Goal: Information Seeking & Learning: Check status

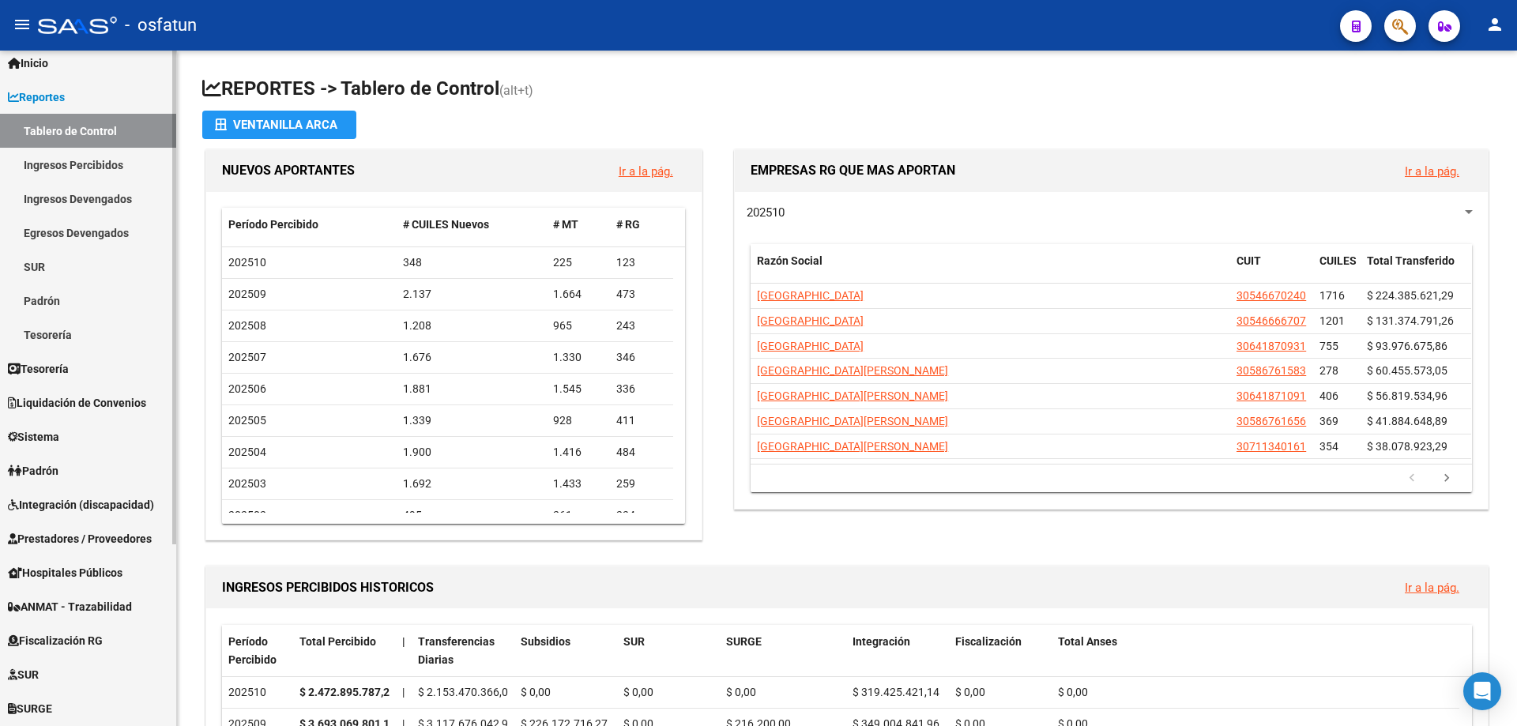
scroll to position [79, 0]
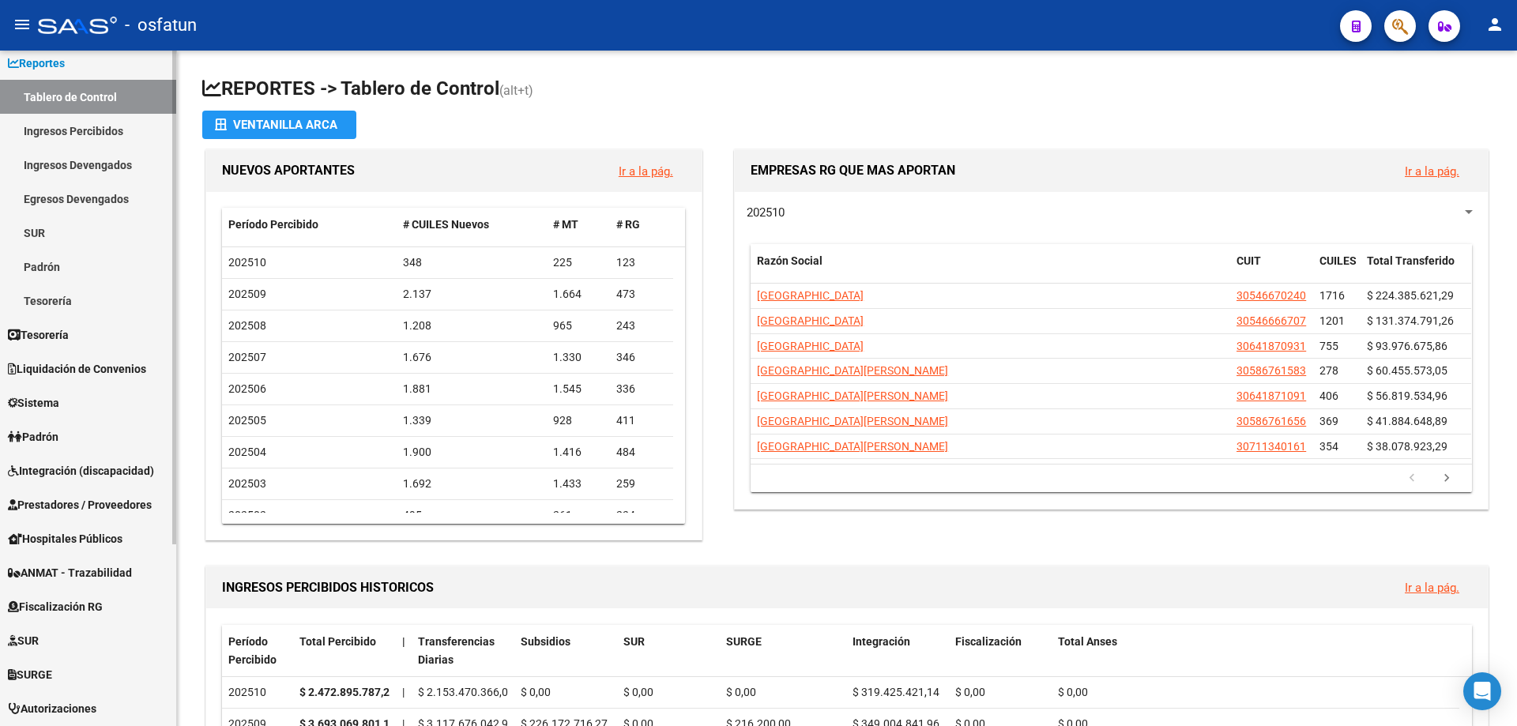
click at [41, 439] on span "Padrón" at bounding box center [33, 436] width 51 height 17
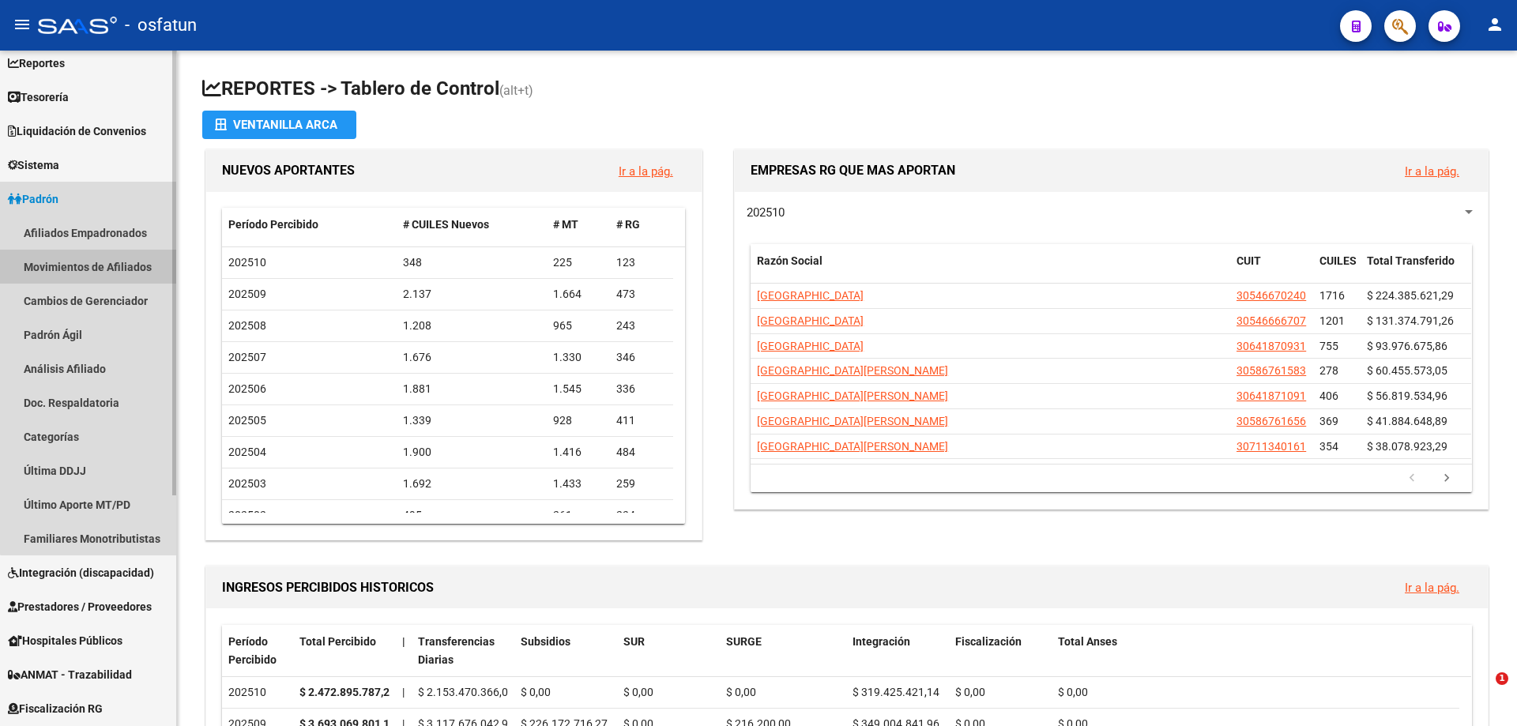
click at [107, 271] on link "Movimientos de Afiliados" at bounding box center [88, 267] width 176 height 34
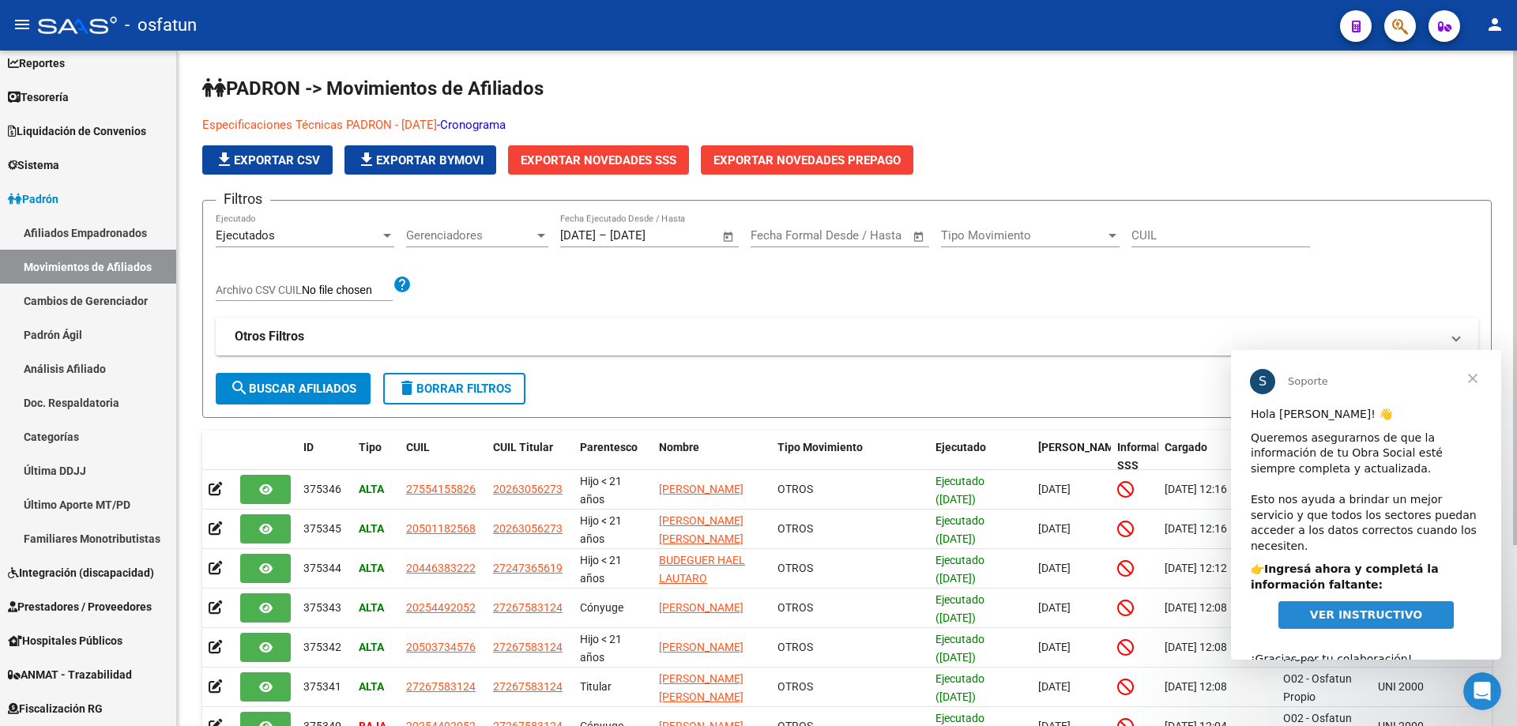
click at [1147, 242] on input "CUIL" at bounding box center [1220, 235] width 179 height 14
paste input "13381498"
click at [1201, 235] on input "13381498" at bounding box center [1220, 235] width 179 height 14
drag, startPoint x: 1201, startPoint y: 235, endPoint x: 975, endPoint y: 218, distance: 225.7
click at [981, 195] on app-list-header "PADRON -> Movimientos de Afiliados Especificaciones Técnicas PADRON - [DATE] - …" at bounding box center [846, 247] width 1289 height 342
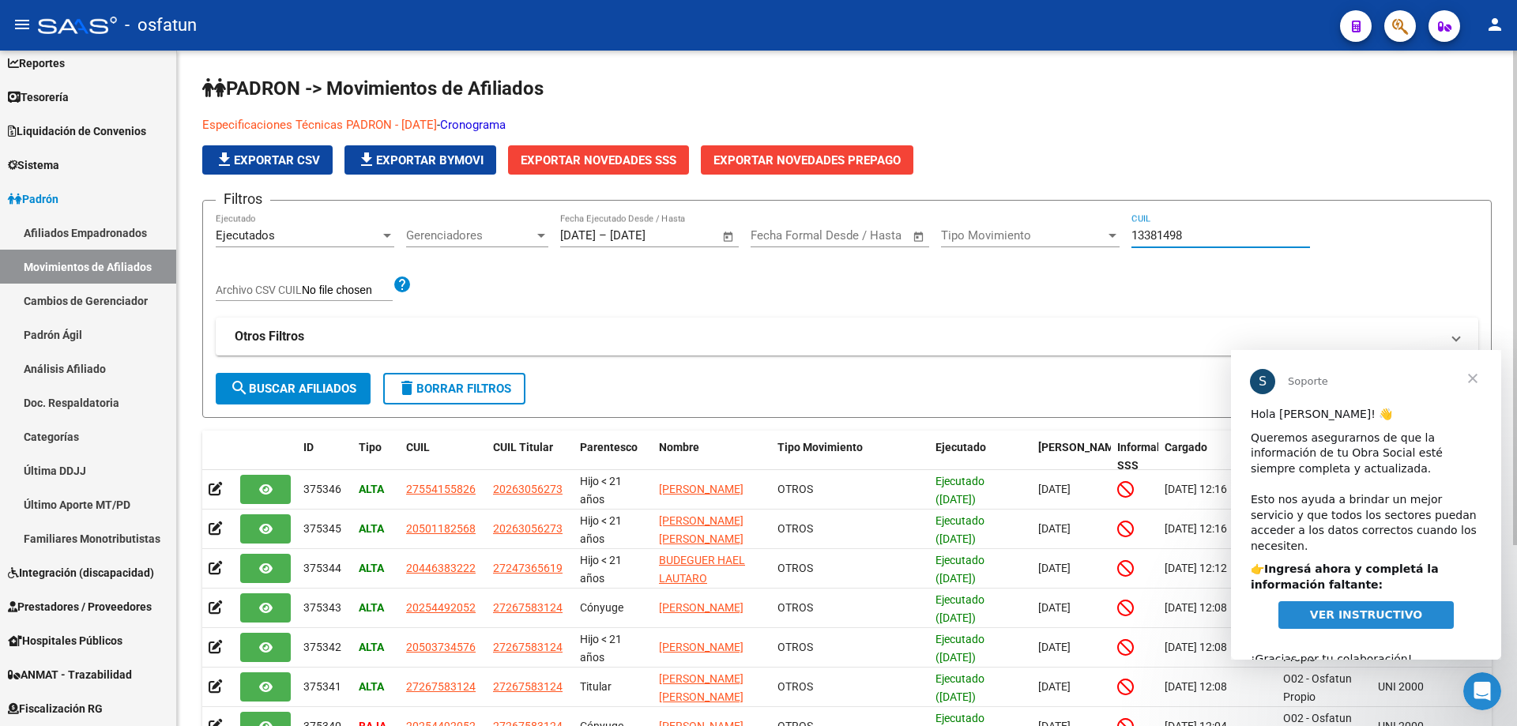
paste input "27133814987"
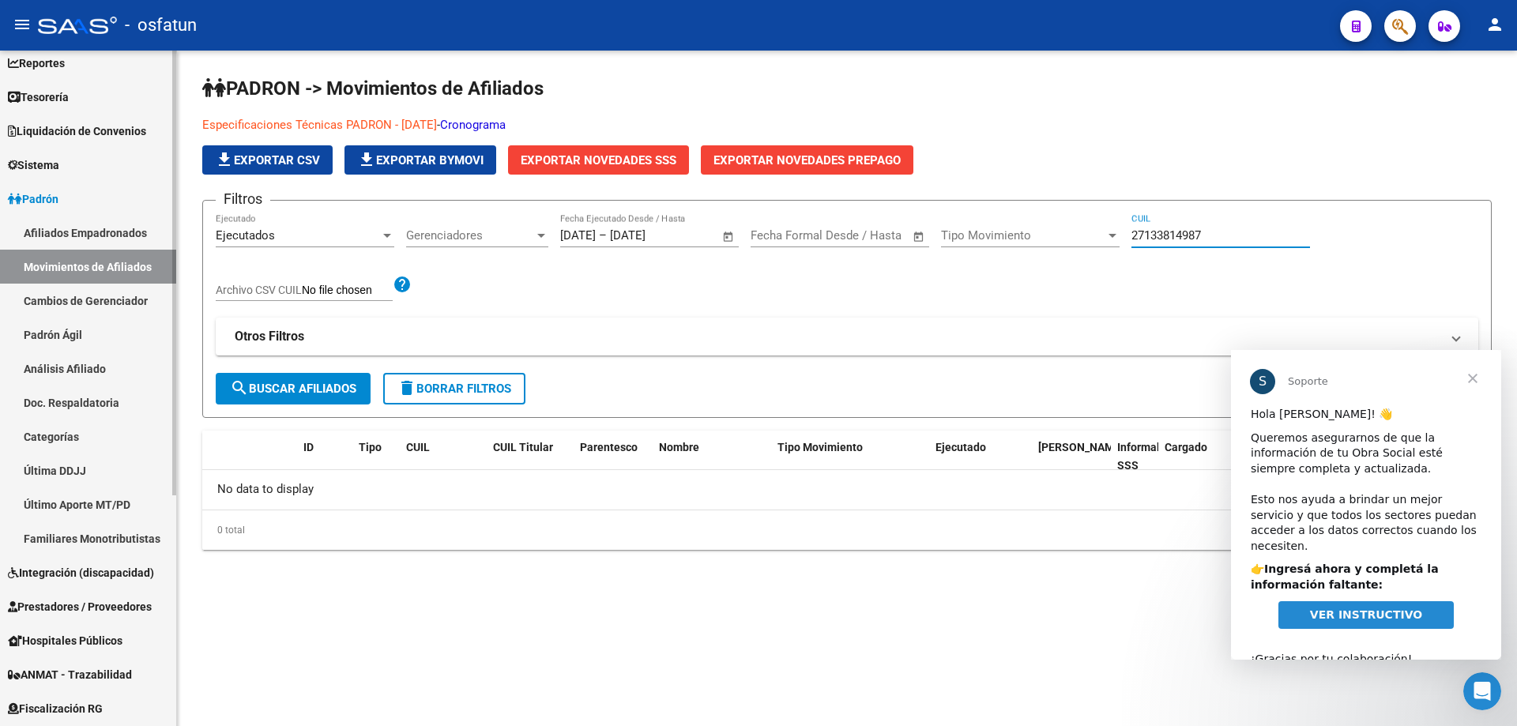
type input "27133814987"
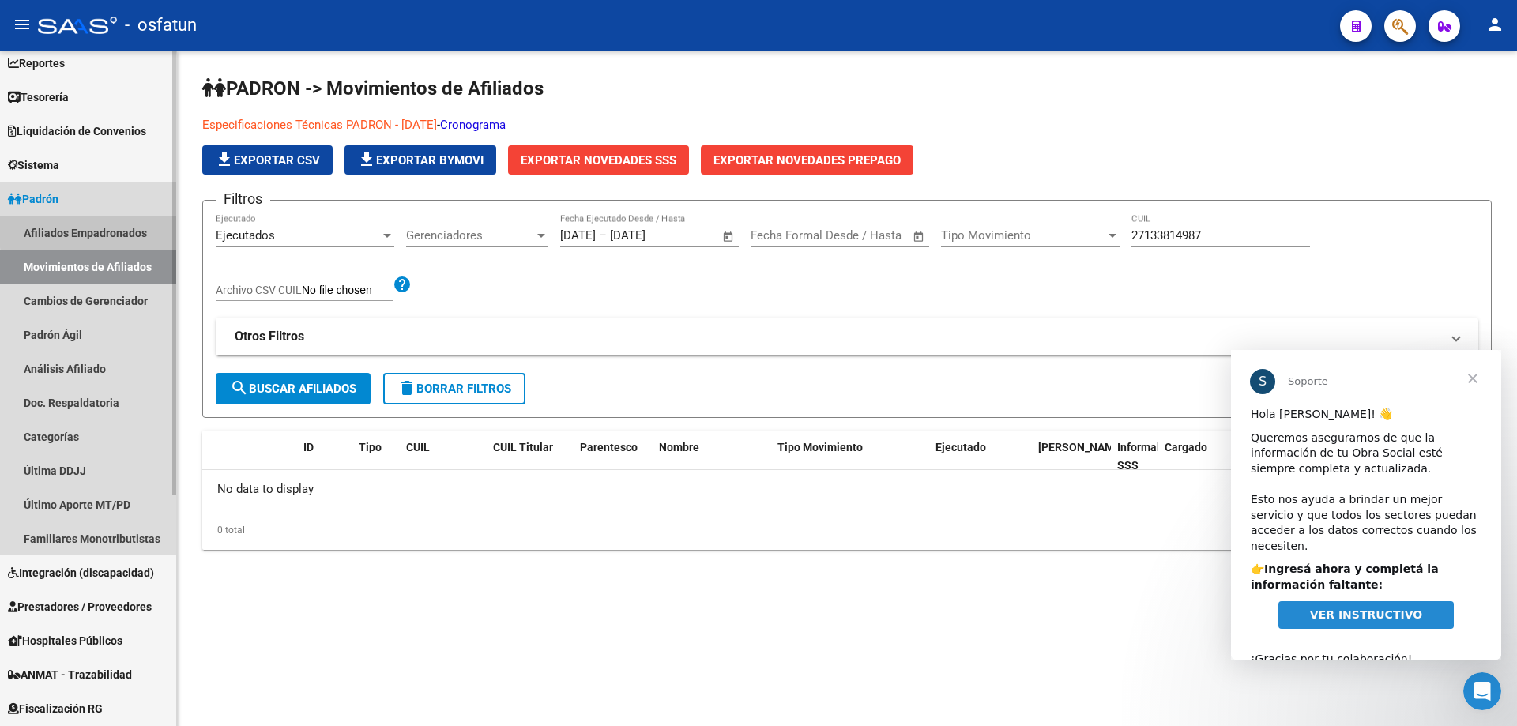
click at [95, 232] on link "Afiliados Empadronados" at bounding box center [88, 233] width 176 height 34
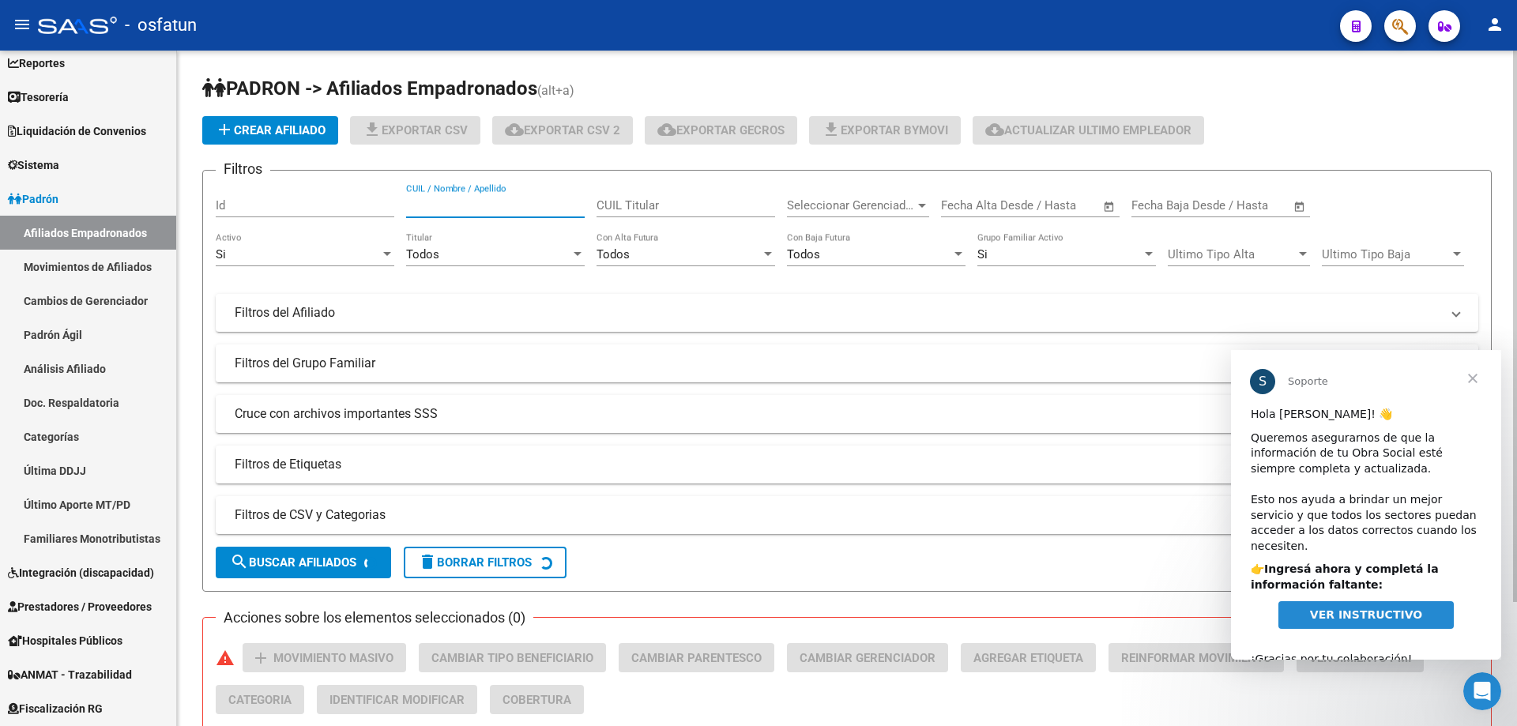
click at [461, 207] on input "CUIL / Nombre / Apellido" at bounding box center [495, 205] width 179 height 14
paste input "27133814987"
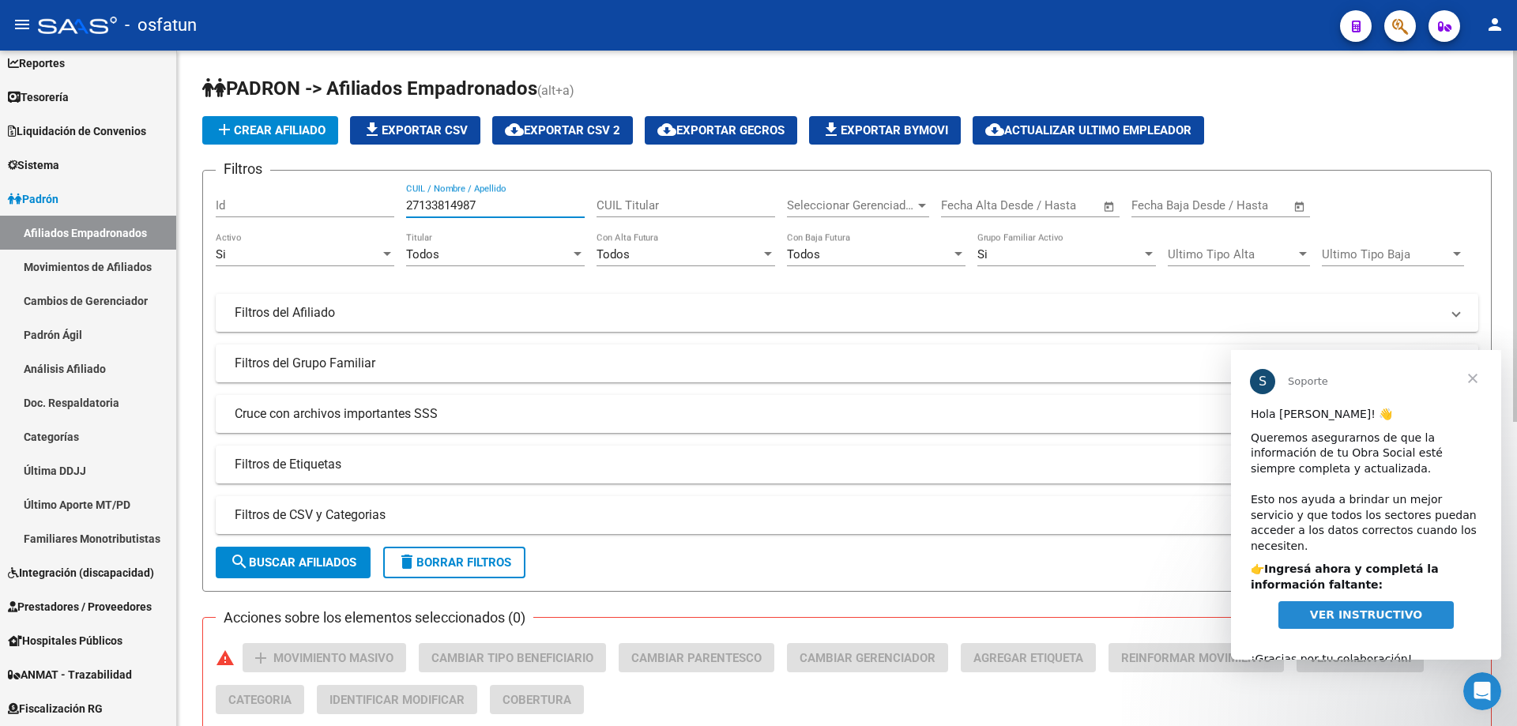
click at [298, 566] on span "search Buscar Afiliados" at bounding box center [293, 562] width 126 height 14
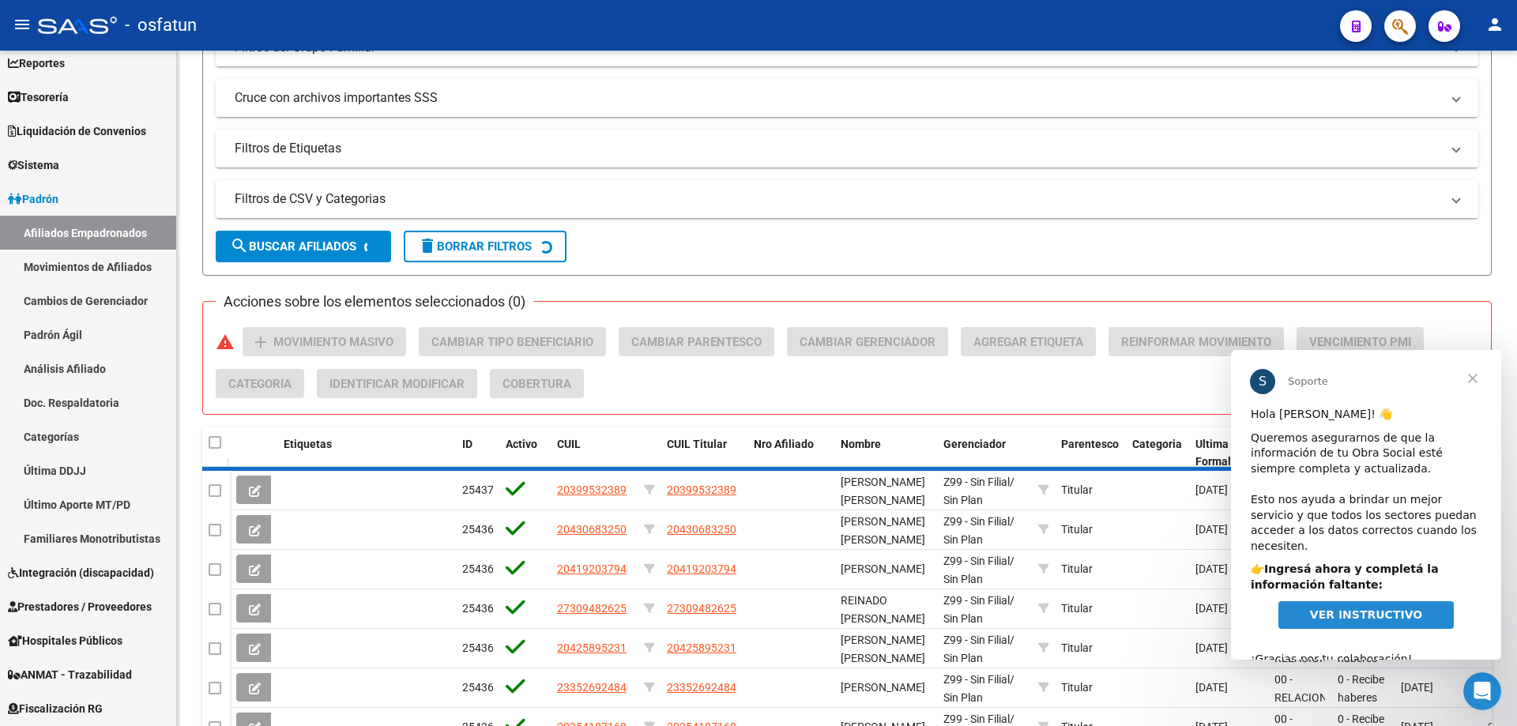
scroll to position [187, 0]
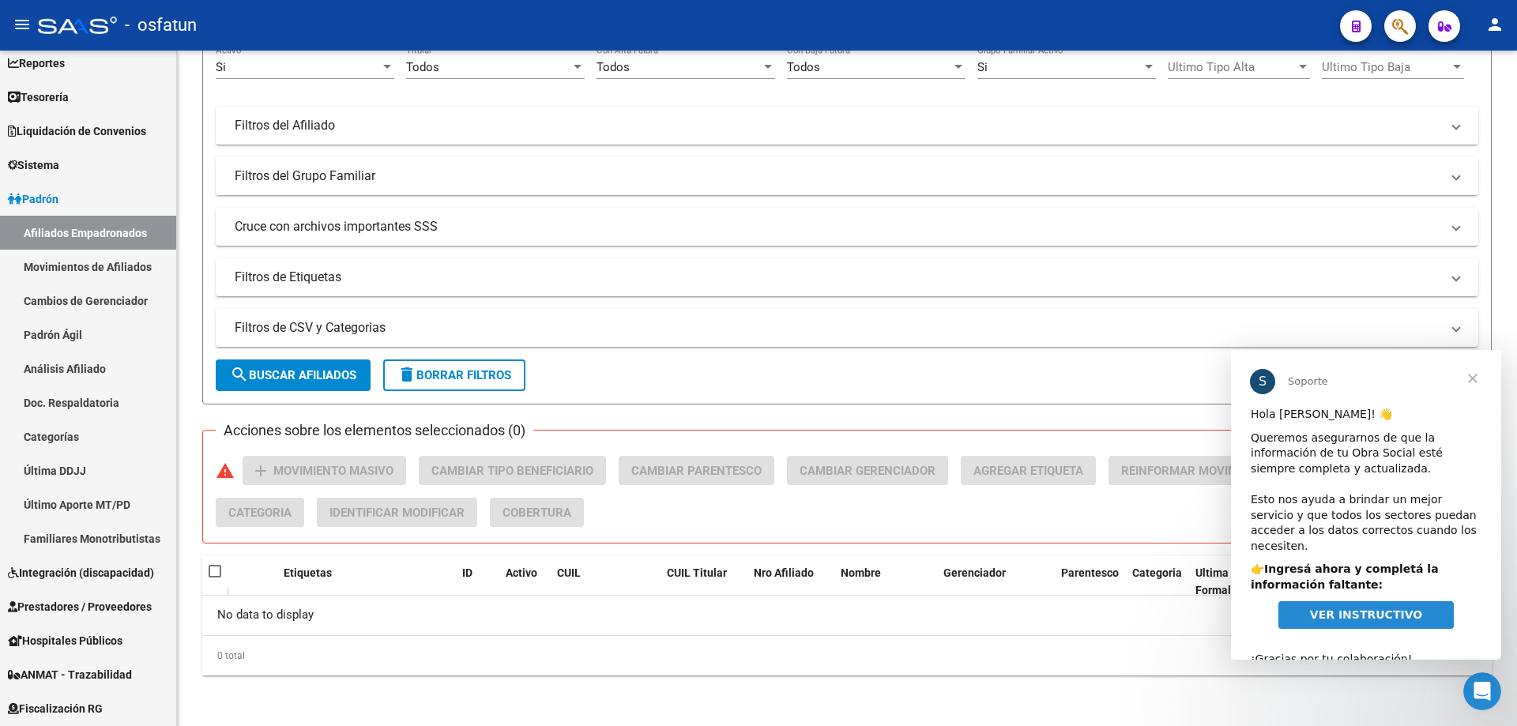
click at [1478, 371] on span "Cerrar" at bounding box center [1472, 378] width 57 height 57
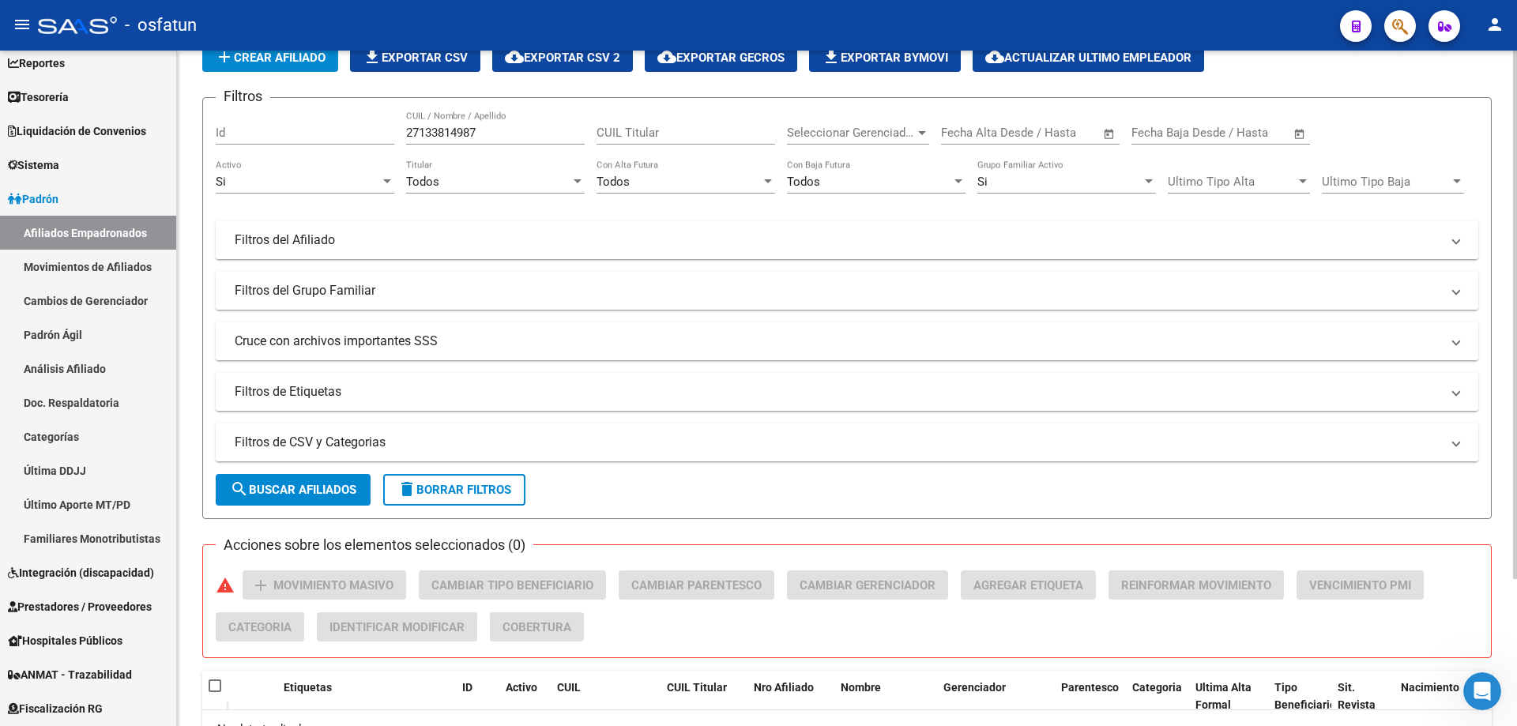
scroll to position [0, 0]
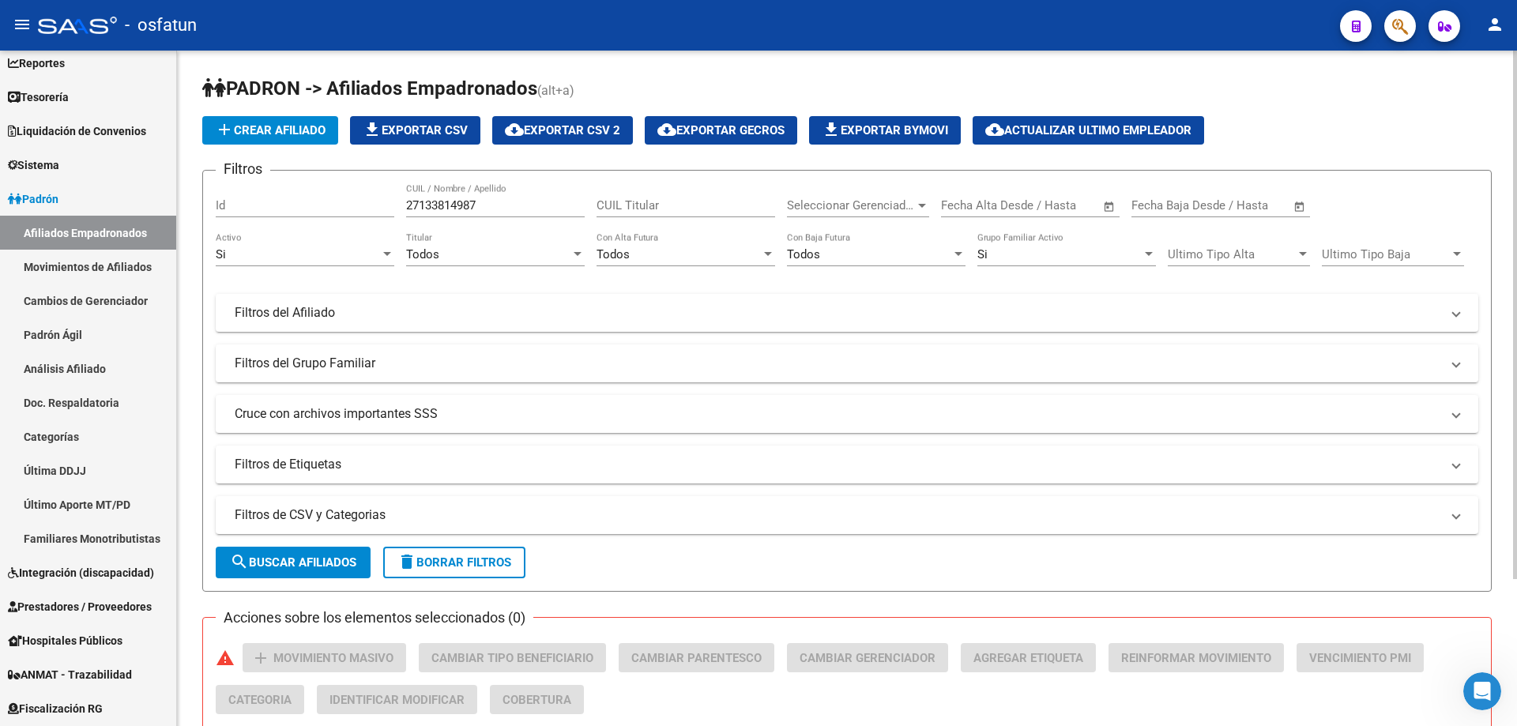
click at [1313, 156] on app-list-header "PADRON -> Afiliados Empadronados (alt+a) add Crear Afiliado file_download Expor…" at bounding box center [846, 334] width 1289 height 516
drag, startPoint x: 519, startPoint y: 211, endPoint x: 366, endPoint y: 175, distance: 157.3
click at [366, 175] on form "Filtros Id 27133814987 CUIL / Nombre / Apellido CUIL Titular Seleccionar Gerenc…" at bounding box center [846, 381] width 1289 height 422
paste input "010818697"
type input "20108186977"
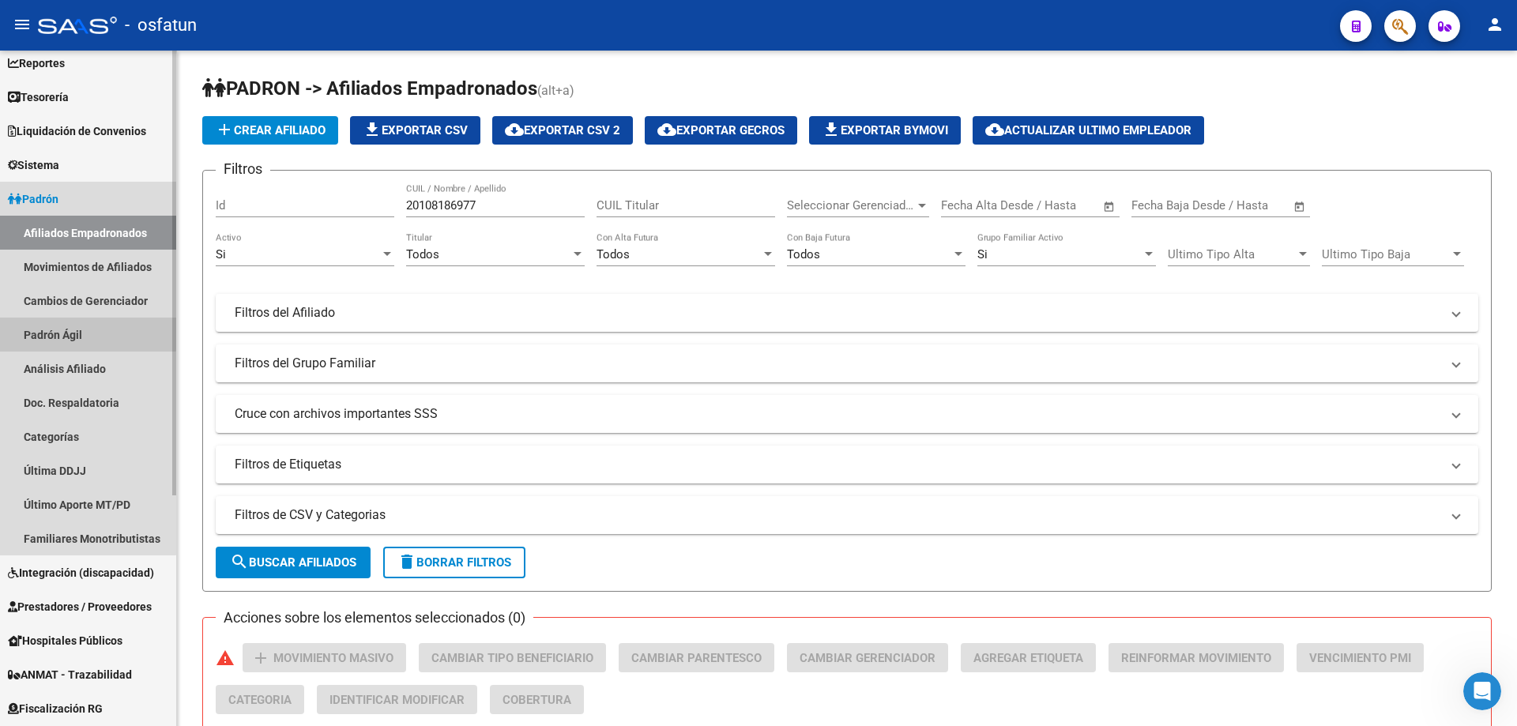
click at [51, 330] on link "Padrón Ágil" at bounding box center [88, 335] width 176 height 34
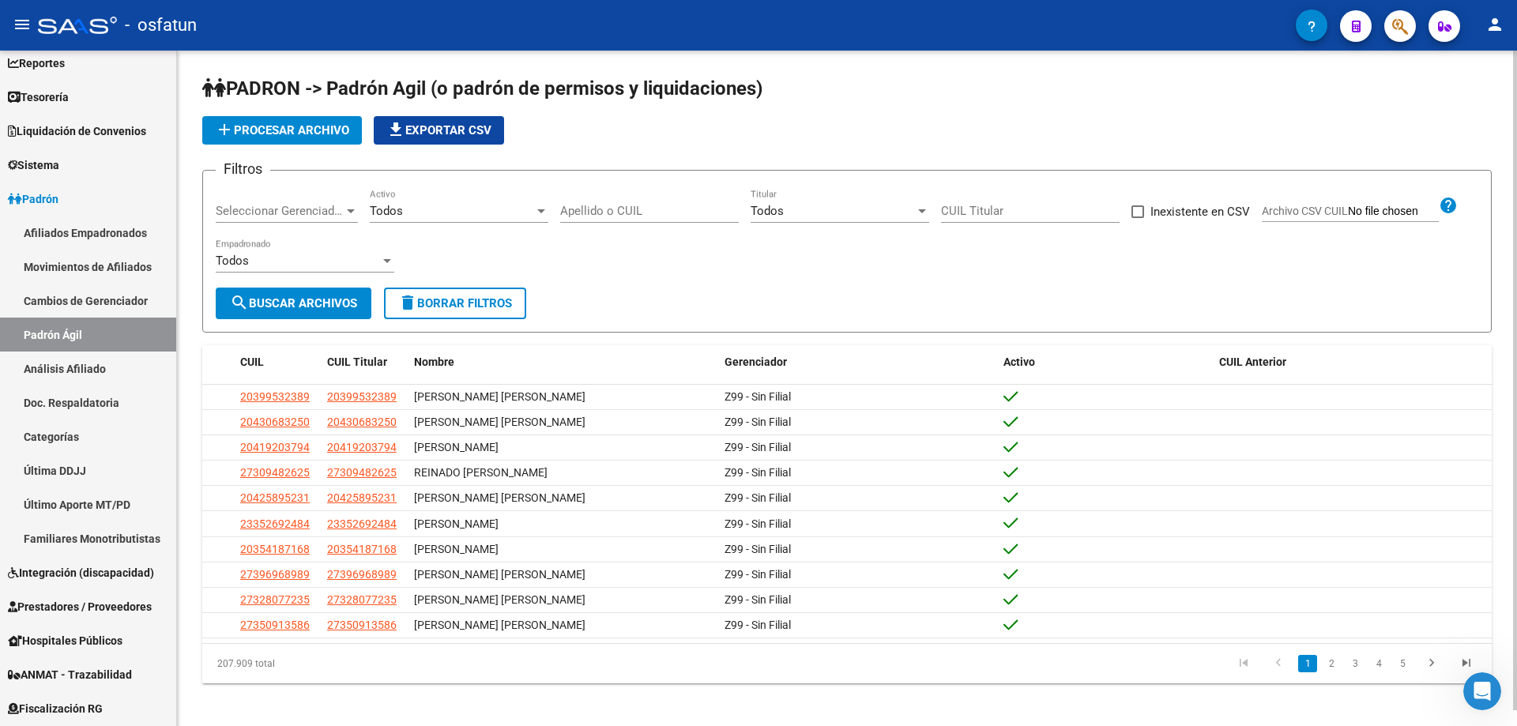
click at [574, 201] on div "Apellido o CUIL" at bounding box center [649, 206] width 179 height 34
paste input "20108186977"
type input "20108186977"
click at [338, 305] on span "search Buscar Archivos" at bounding box center [293, 303] width 127 height 14
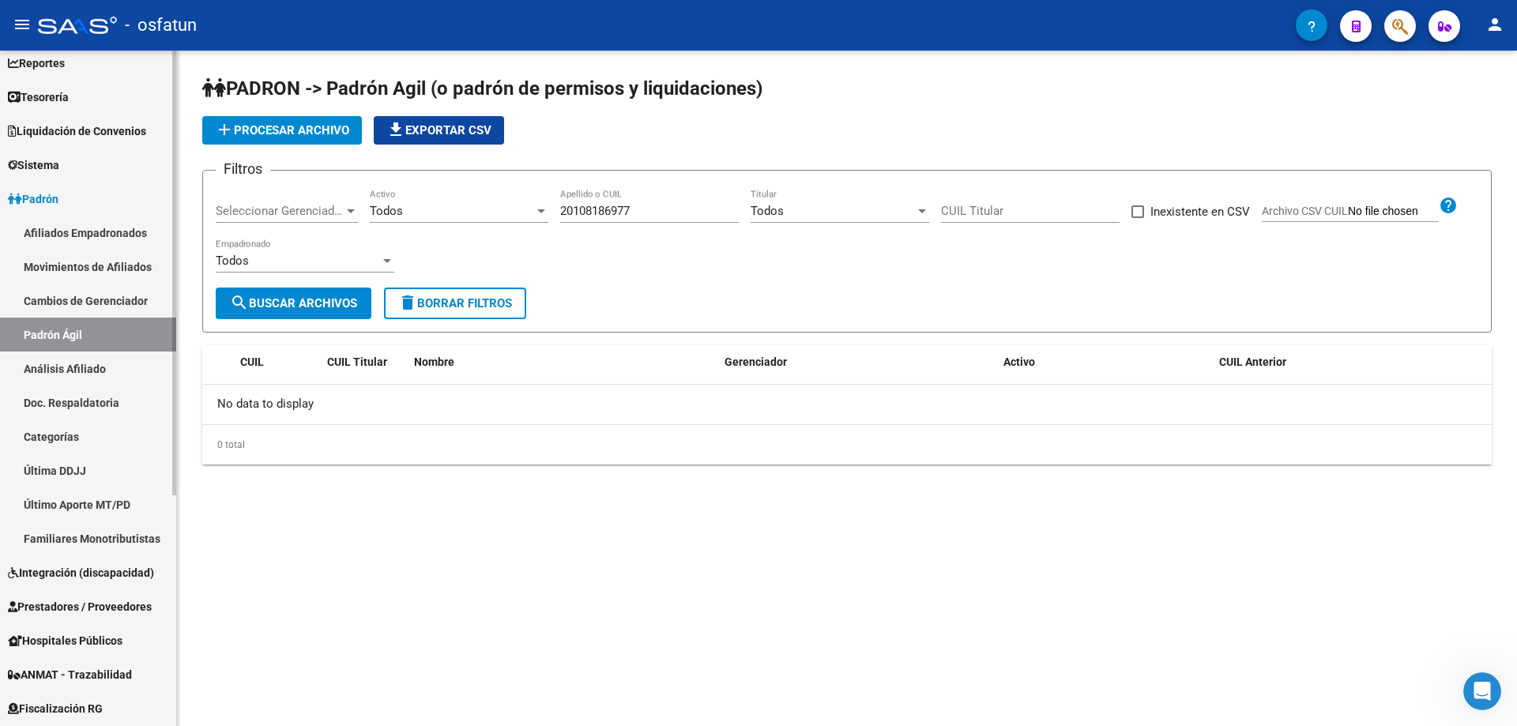
click at [64, 372] on link "Análisis Afiliado" at bounding box center [88, 368] width 176 height 34
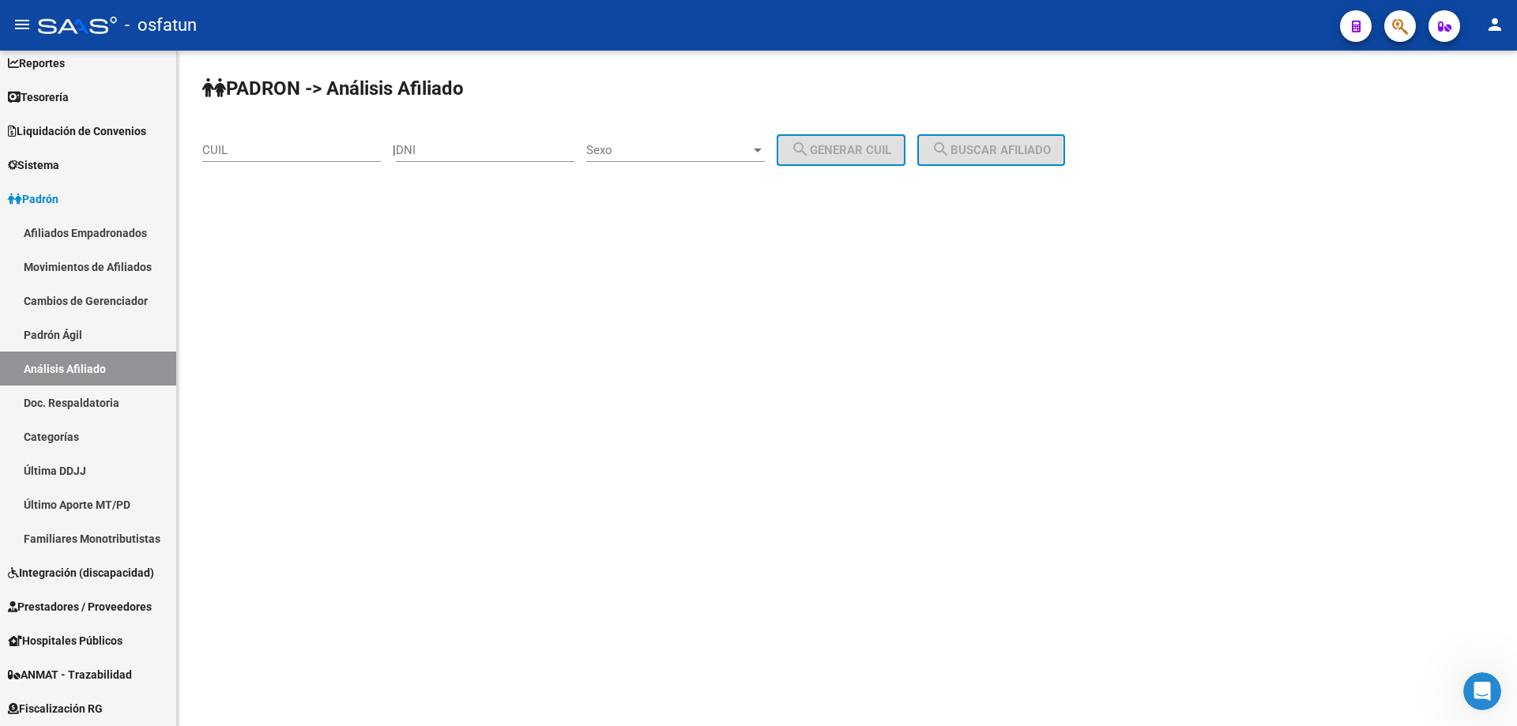
drag, startPoint x: 305, startPoint y: 140, endPoint x: 235, endPoint y: 148, distance: 70.7
paste input "20-10818697-7"
click at [1050, 148] on span "search Buscar afiliado" at bounding box center [990, 150] width 119 height 14
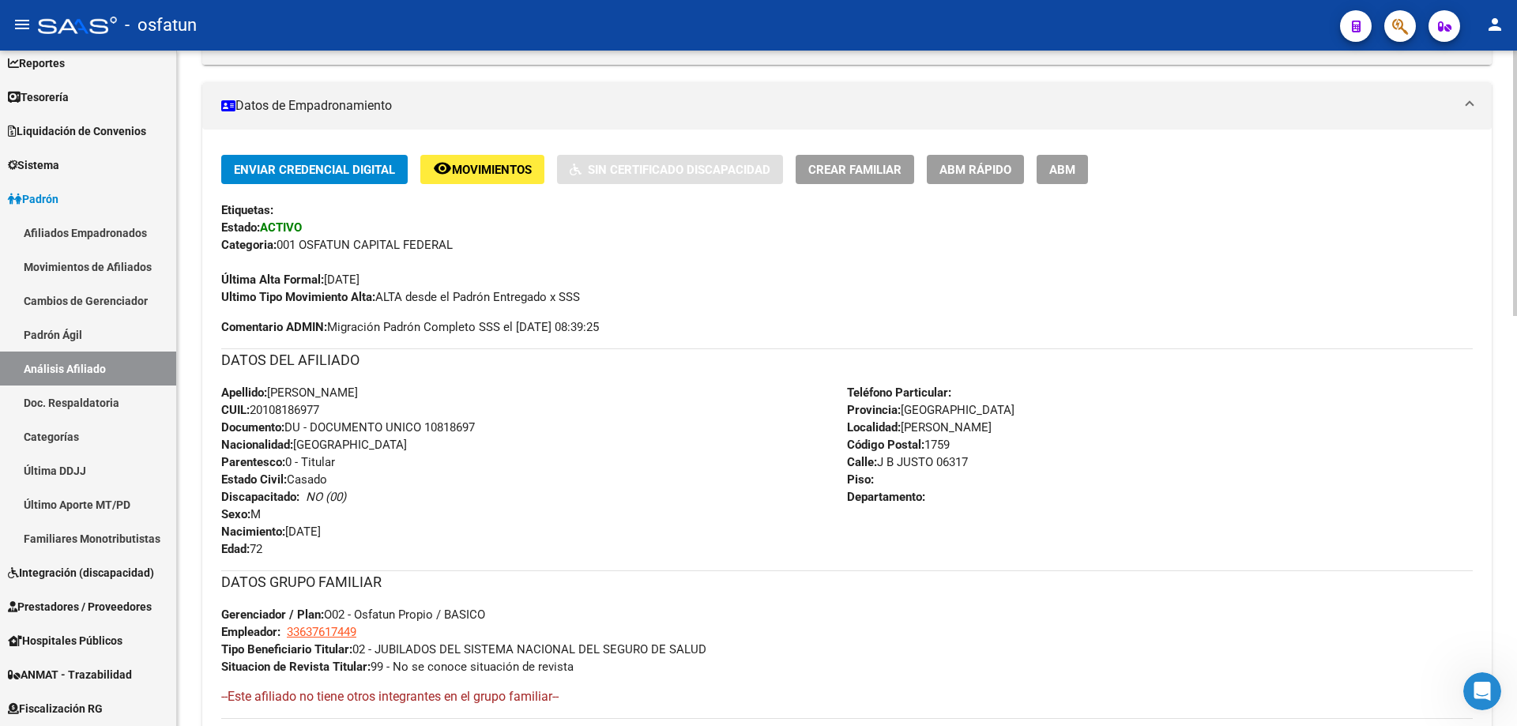
scroll to position [316, 0]
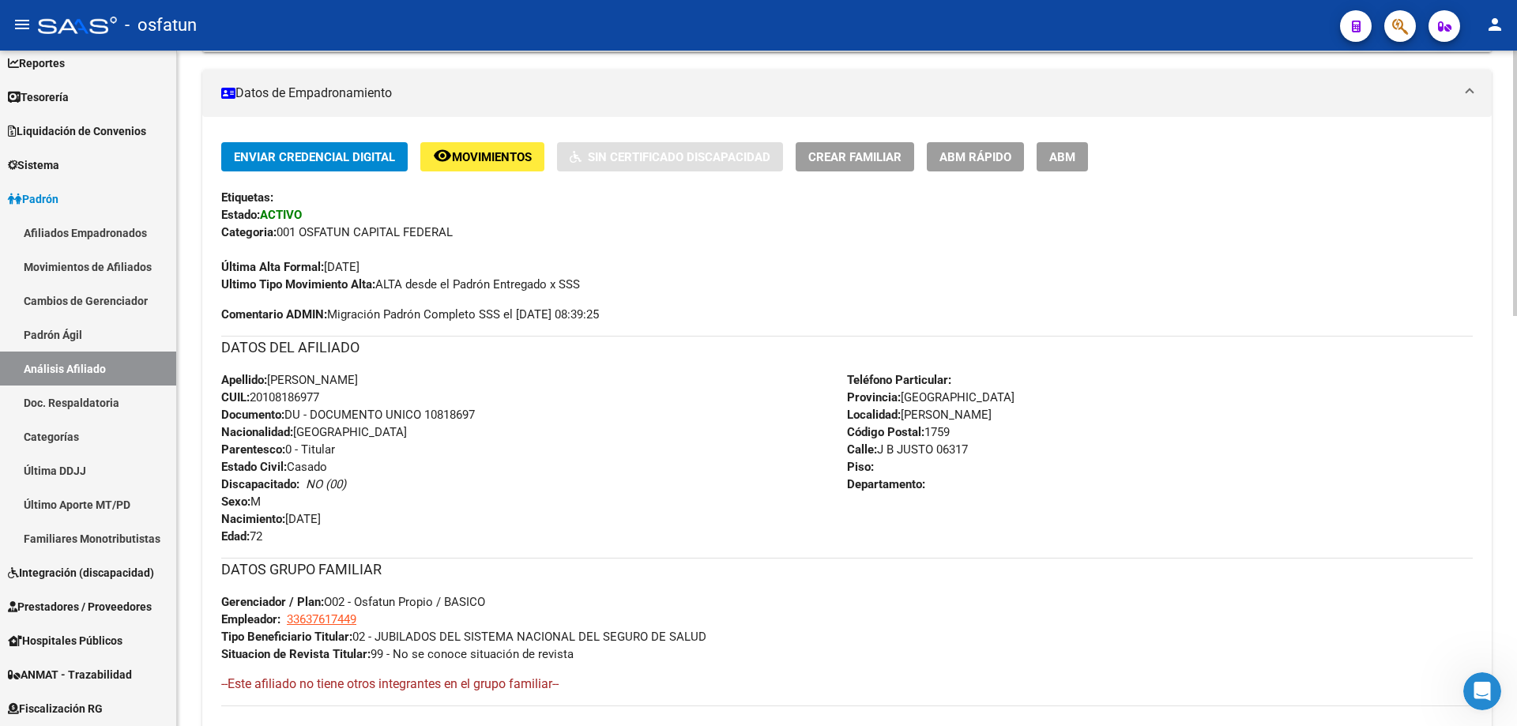
drag, startPoint x: 532, startPoint y: 313, endPoint x: 613, endPoint y: 320, distance: 80.9
click at [599, 320] on span "Comentario ADMIN: Migración Padrón Completo SSS el [DATE] 08:39:25" at bounding box center [410, 314] width 378 height 17
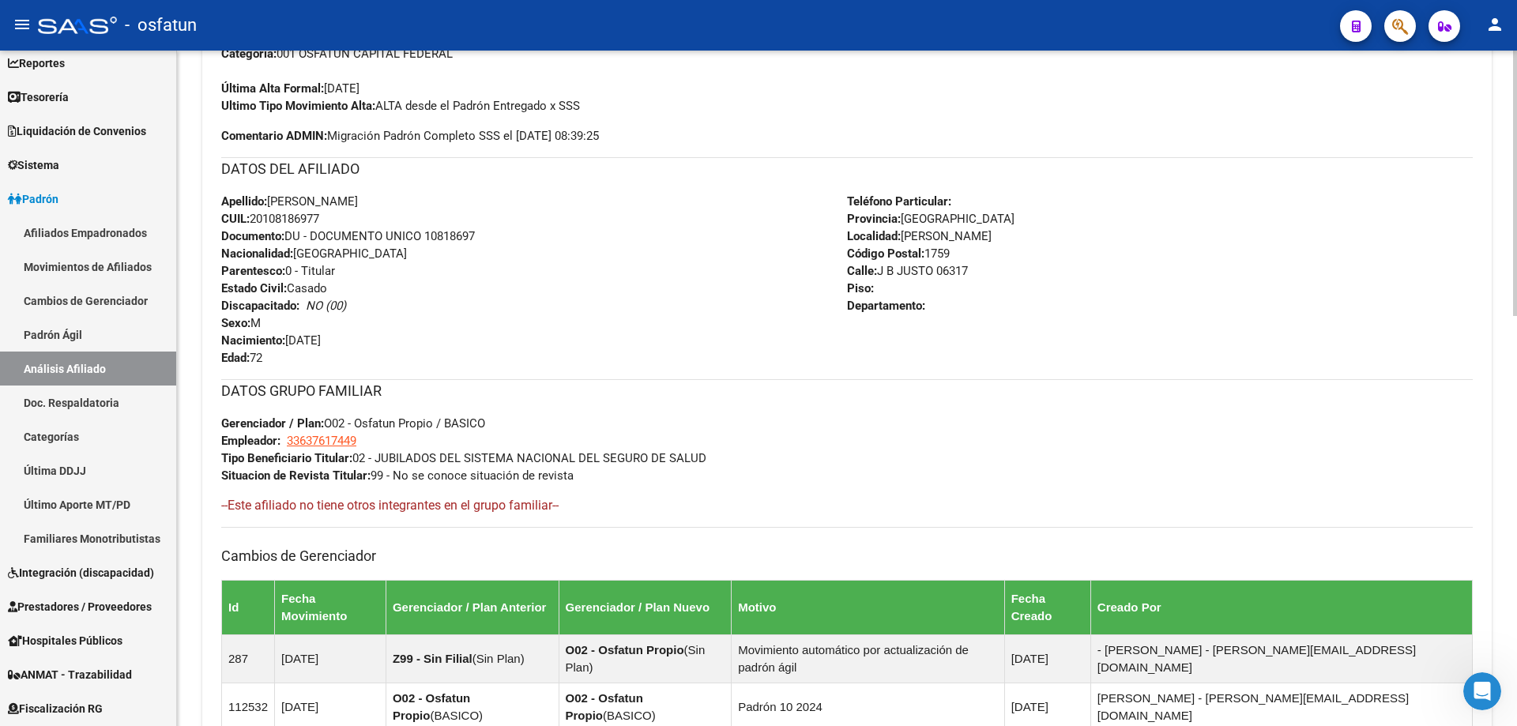
scroll to position [491, 0]
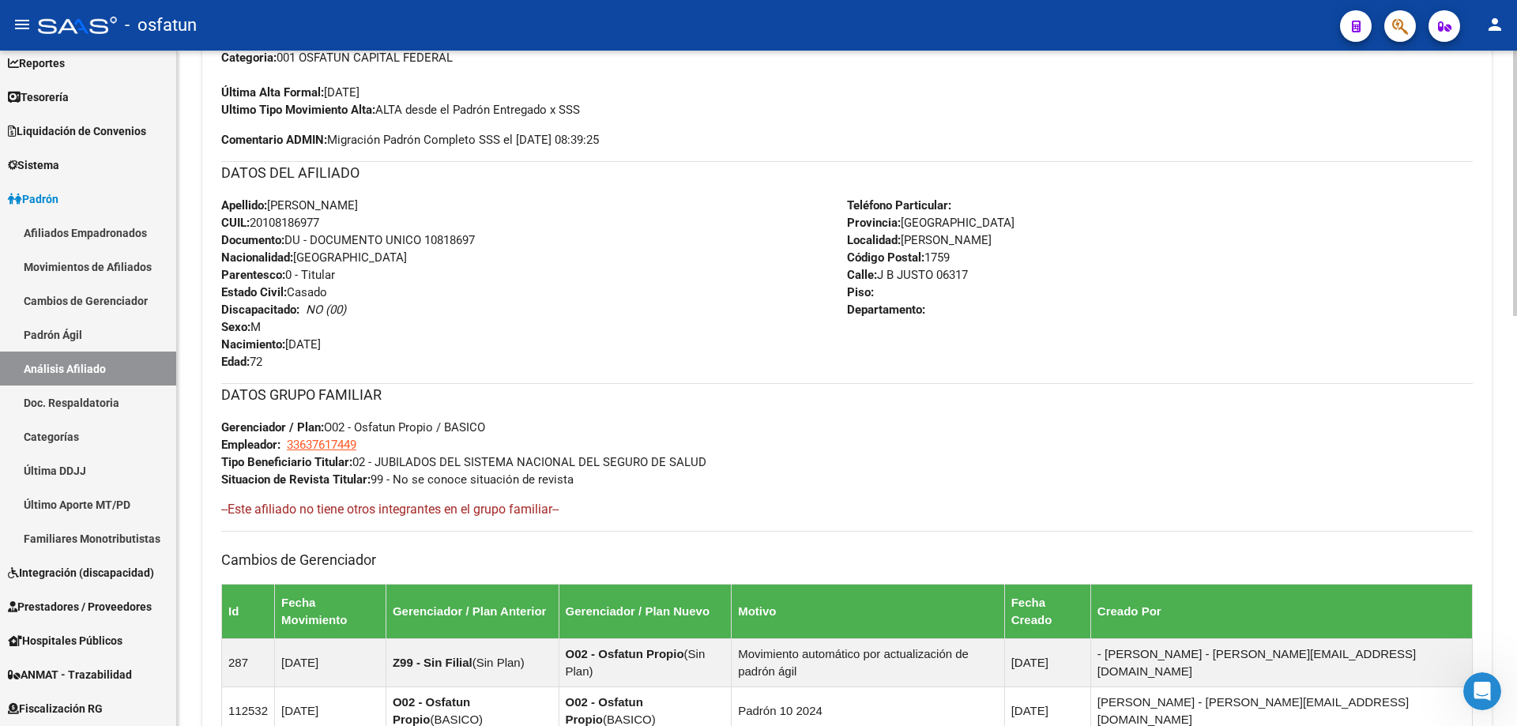
drag, startPoint x: 532, startPoint y: 450, endPoint x: 724, endPoint y: 457, distance: 192.9
click at [706, 463] on div "DATOS GRUPO FAMILIAR Gerenciador / Plan: O02 - Osfatun Propio / BASICO Empleado…" at bounding box center [846, 435] width 1251 height 105
click at [735, 479] on div "DATOS GRUPO FAMILIAR Gerenciador / Plan: O02 - Osfatun Propio / BASICO Empleado…" at bounding box center [846, 435] width 1251 height 105
drag, startPoint x: 730, startPoint y: 455, endPoint x: 442, endPoint y: 457, distance: 287.5
click at [442, 457] on div "DATOS GRUPO FAMILIAR Gerenciador / Plan: O02 - Osfatun Propio / BASICO Empleado…" at bounding box center [846, 435] width 1251 height 105
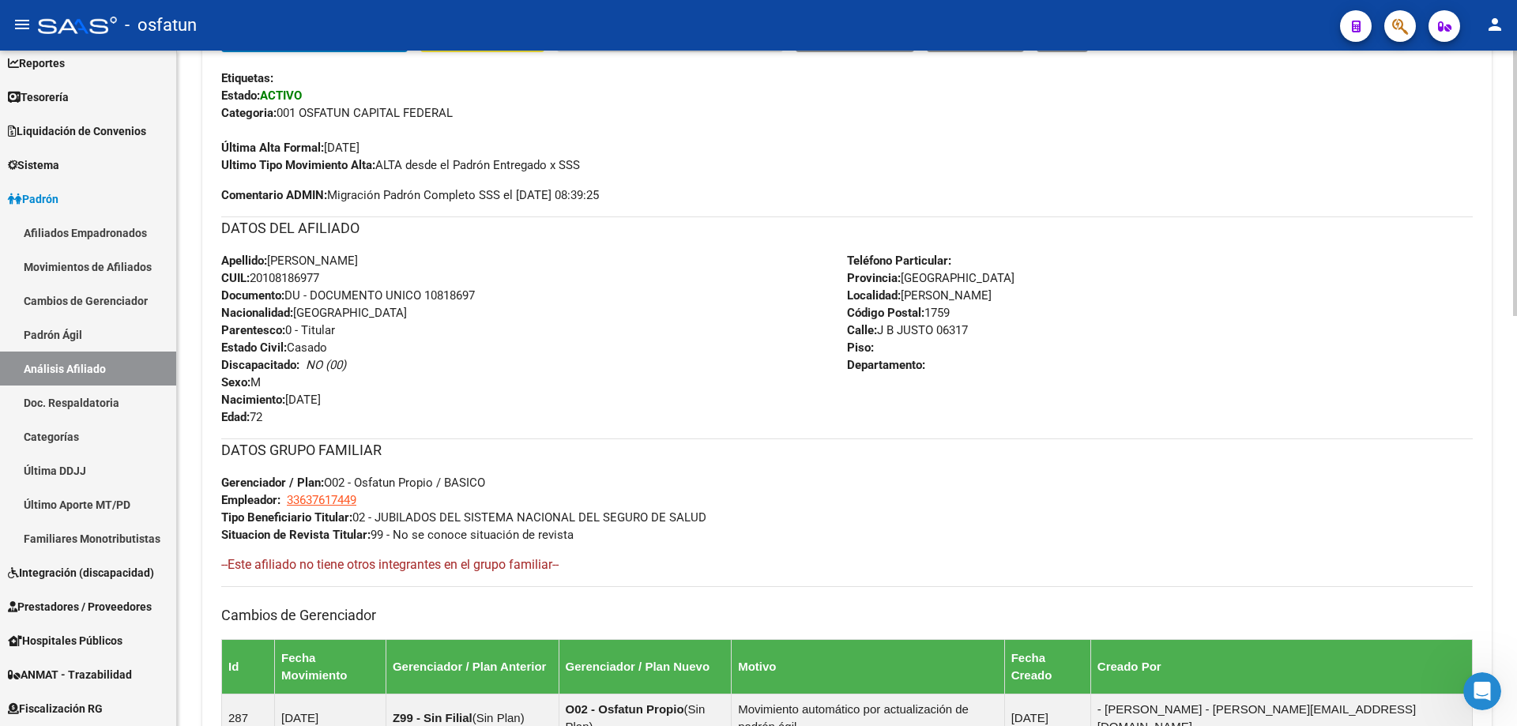
scroll to position [412, 0]
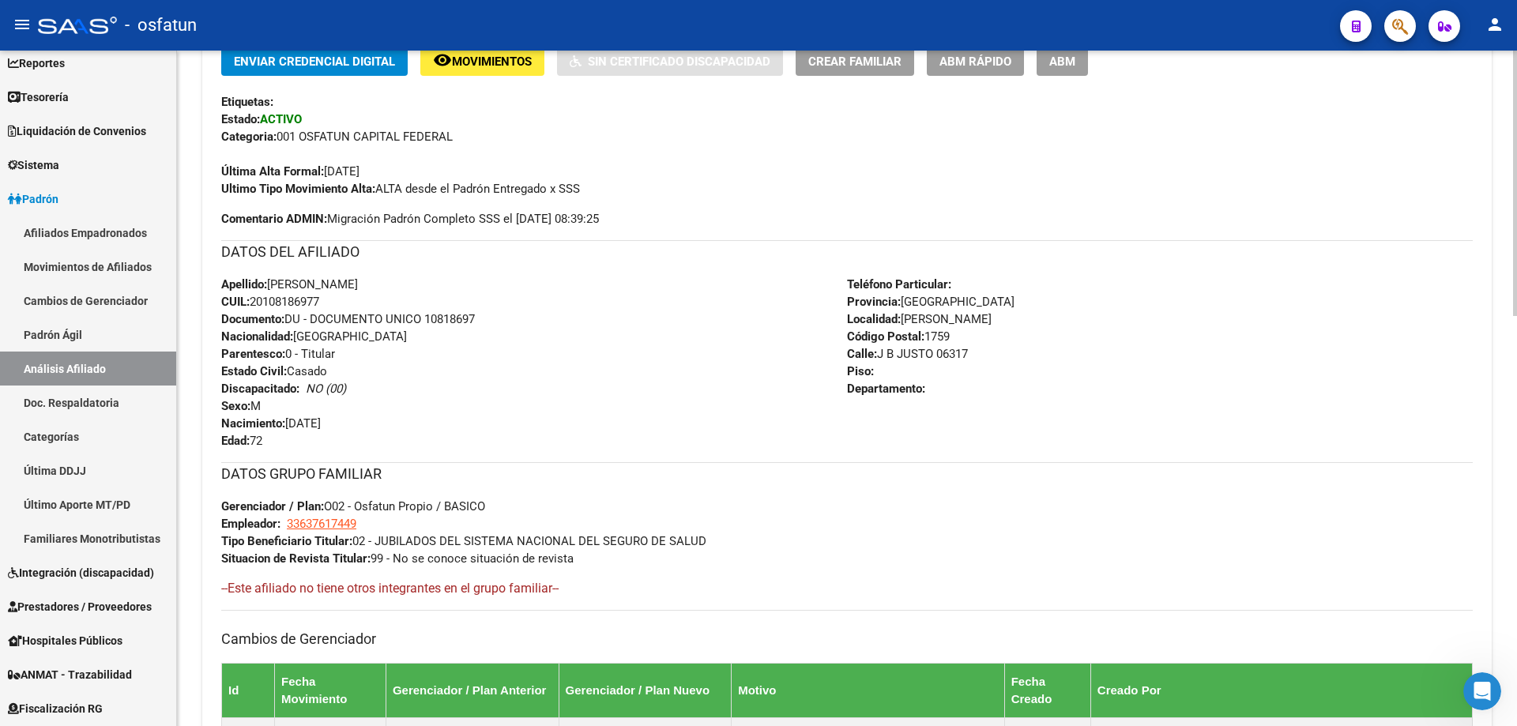
click at [1232, 311] on div "Teléfono Particular: Provincia: [GEOGRAPHIC_DATA] Localidad: [PERSON_NAME] Códi…" at bounding box center [1160, 363] width 626 height 174
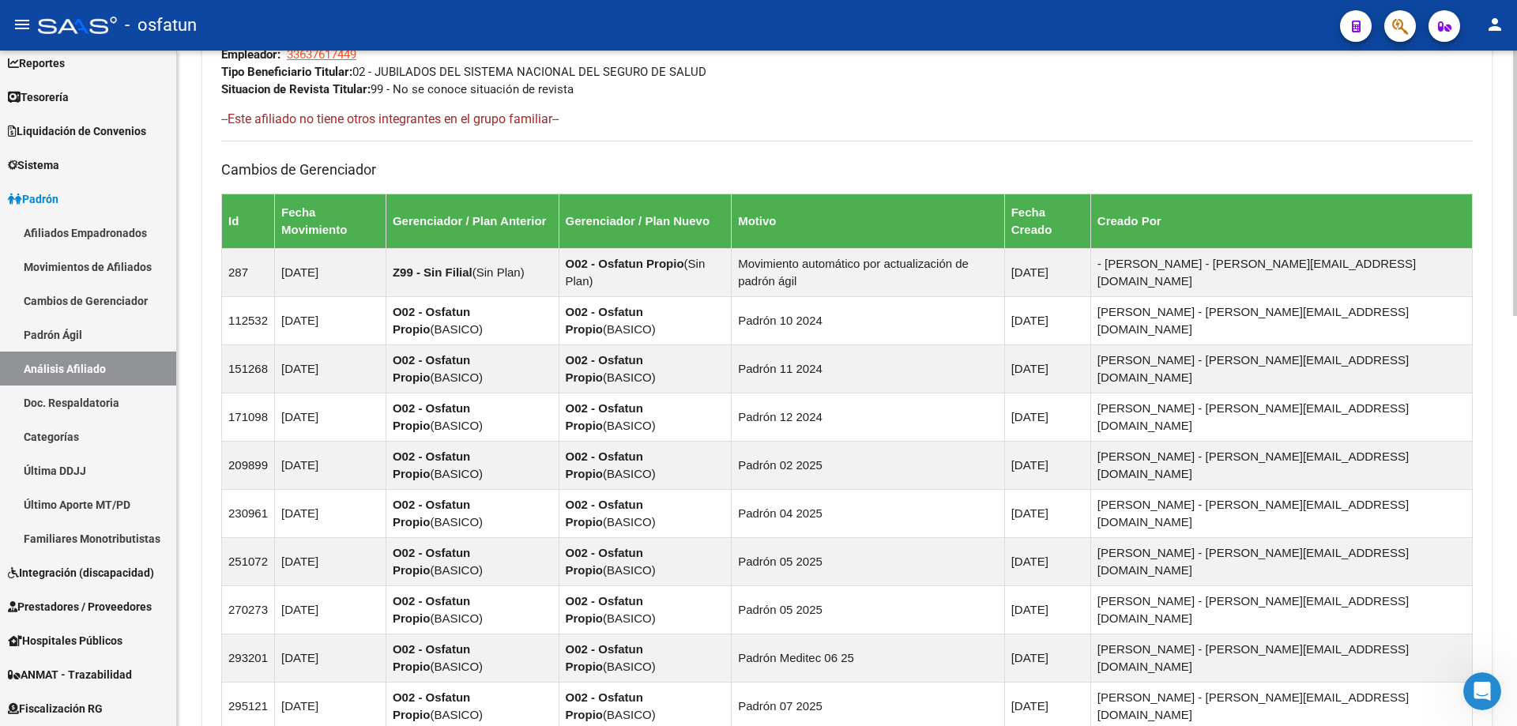
scroll to position [1043, 0]
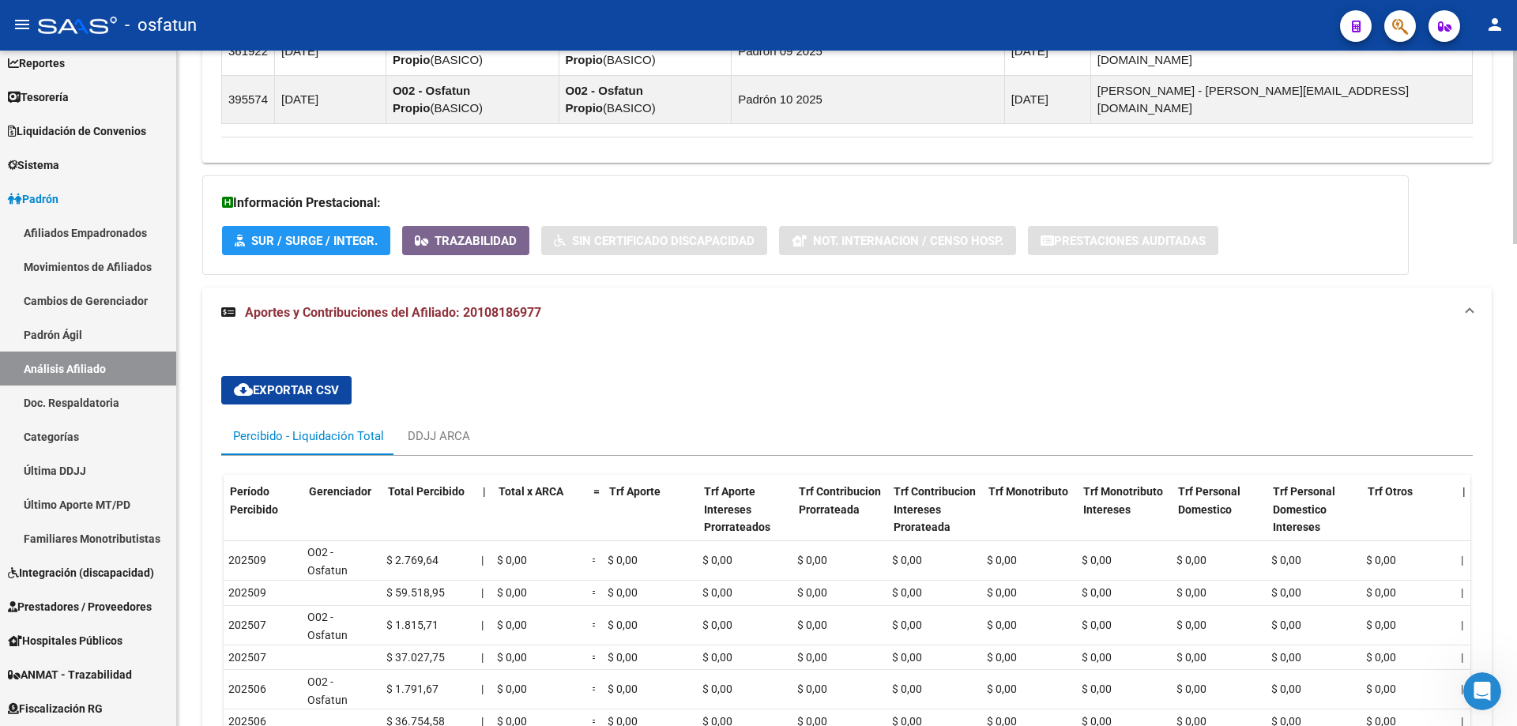
scroll to position [0, 0]
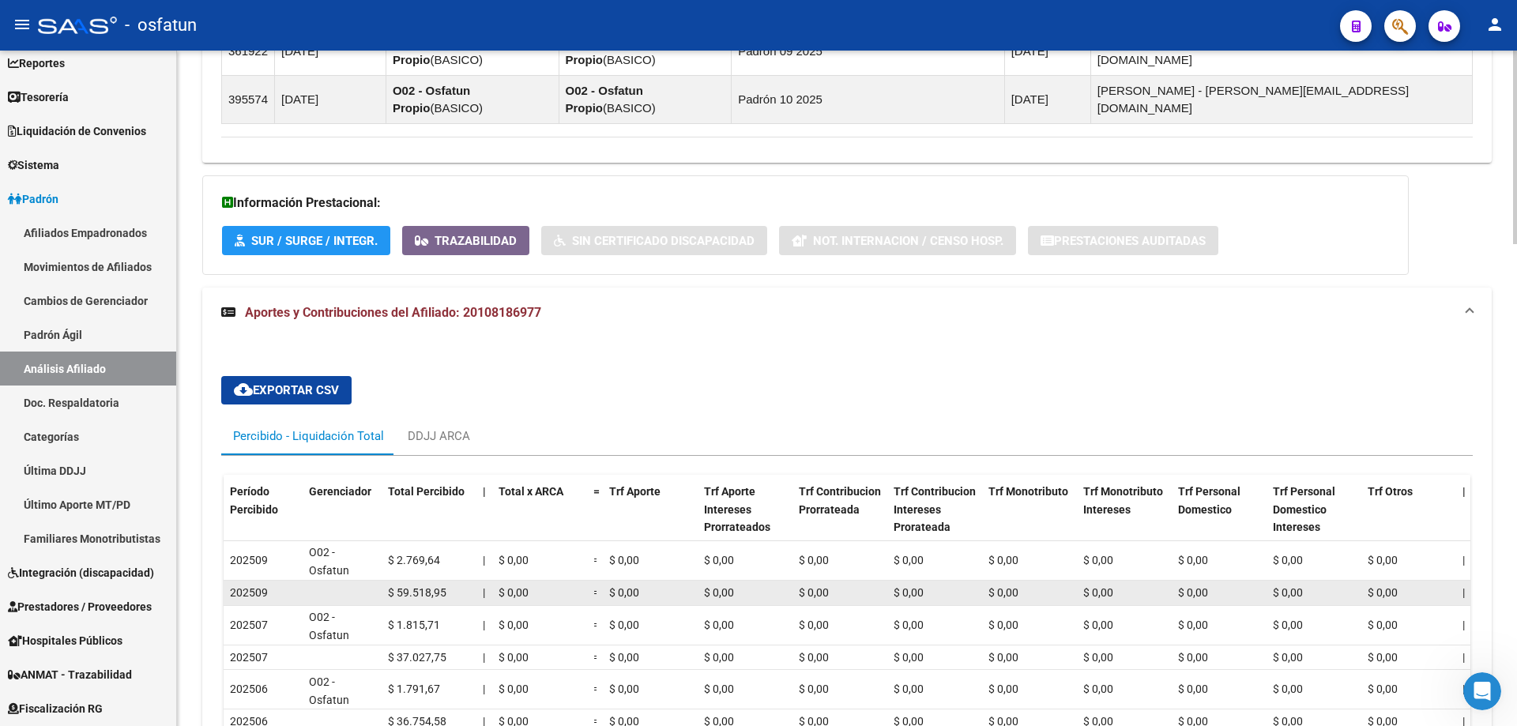
click at [429, 586] on span "$ 59.518,95" at bounding box center [417, 592] width 58 height 13
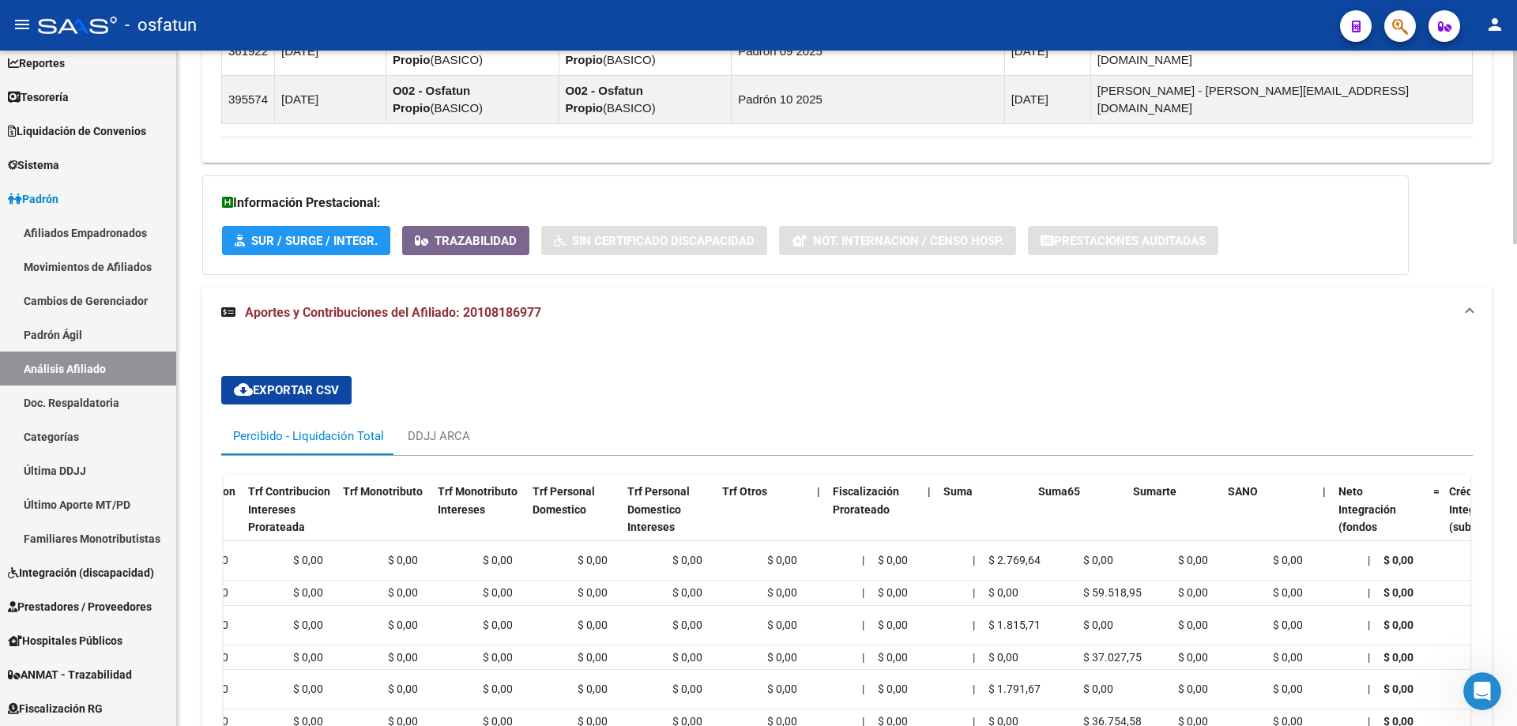
scroll to position [0, 645]
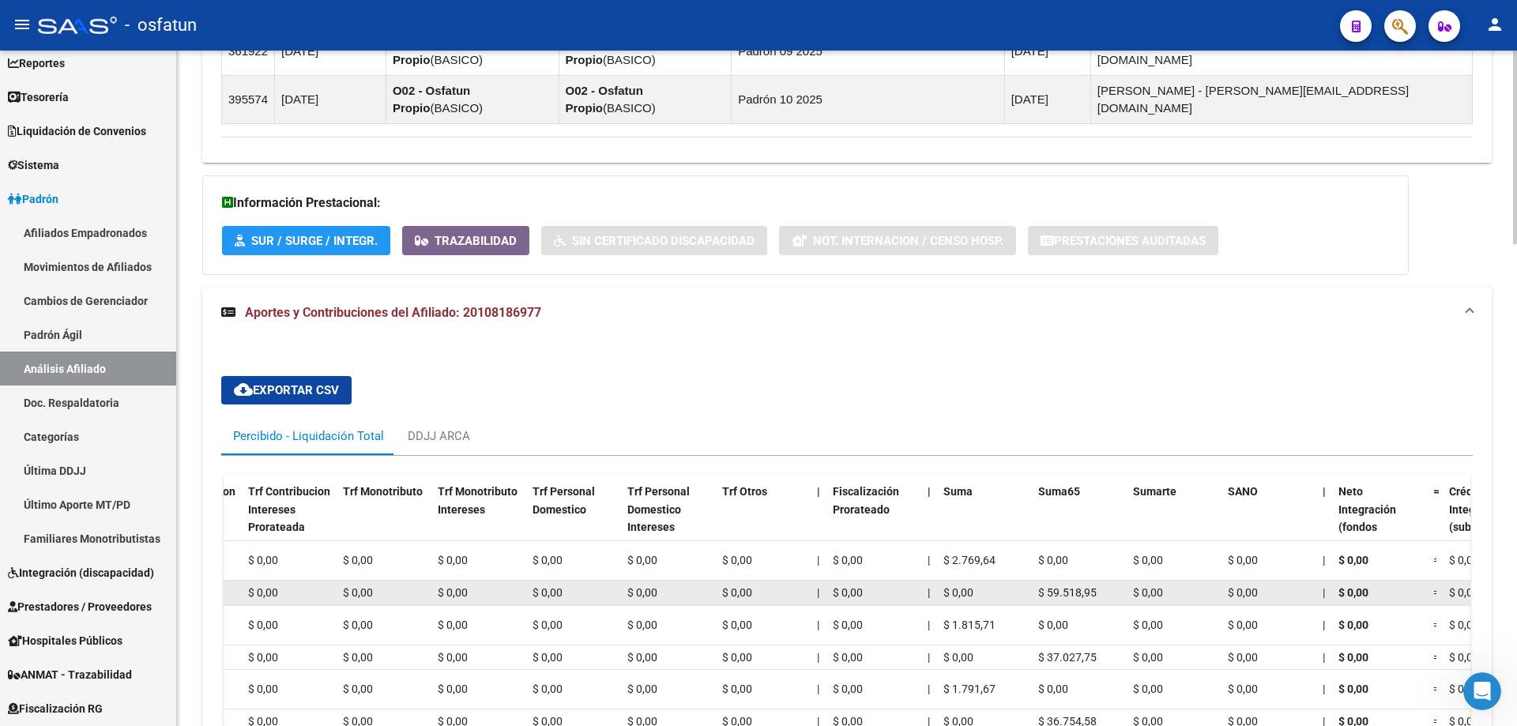
click at [1083, 586] on span "$ 59.518,95" at bounding box center [1067, 592] width 58 height 13
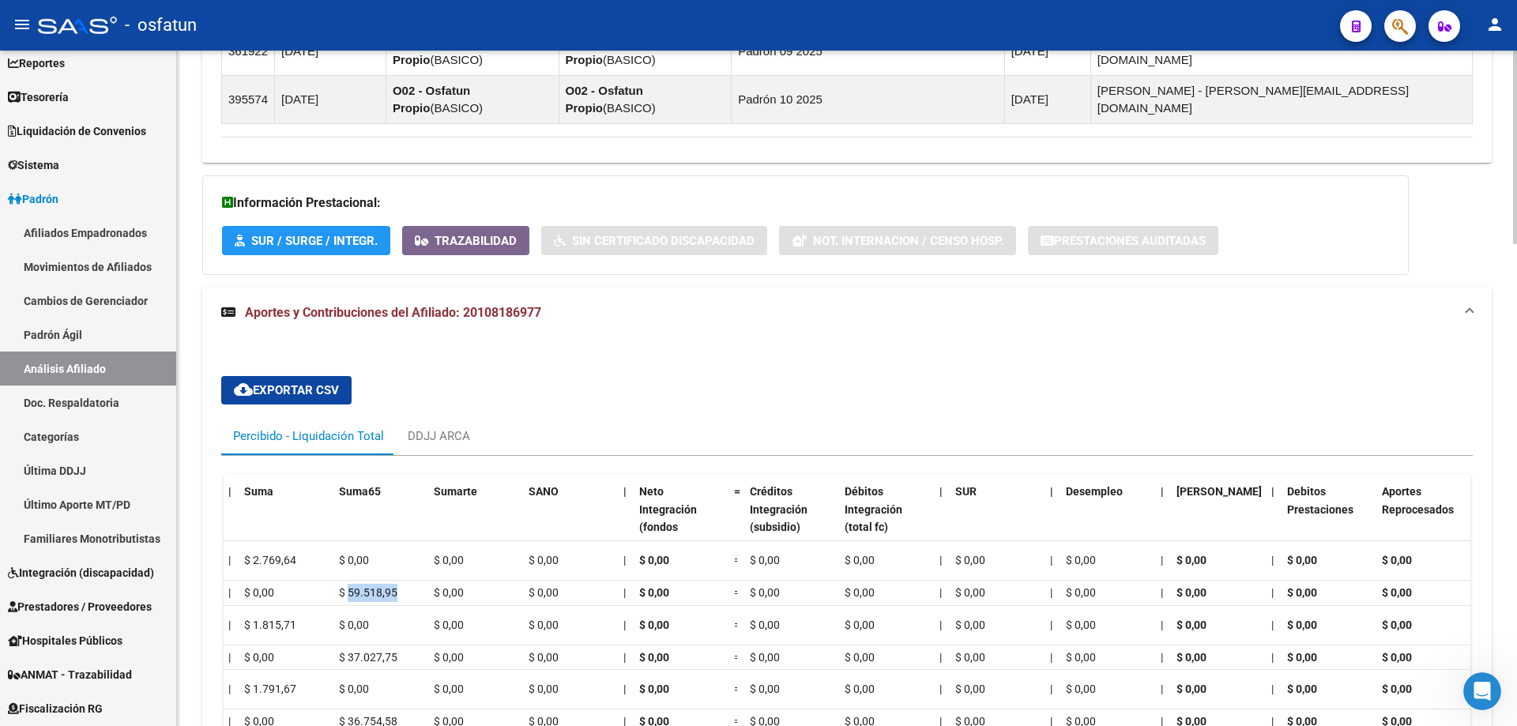
scroll to position [0, 1197]
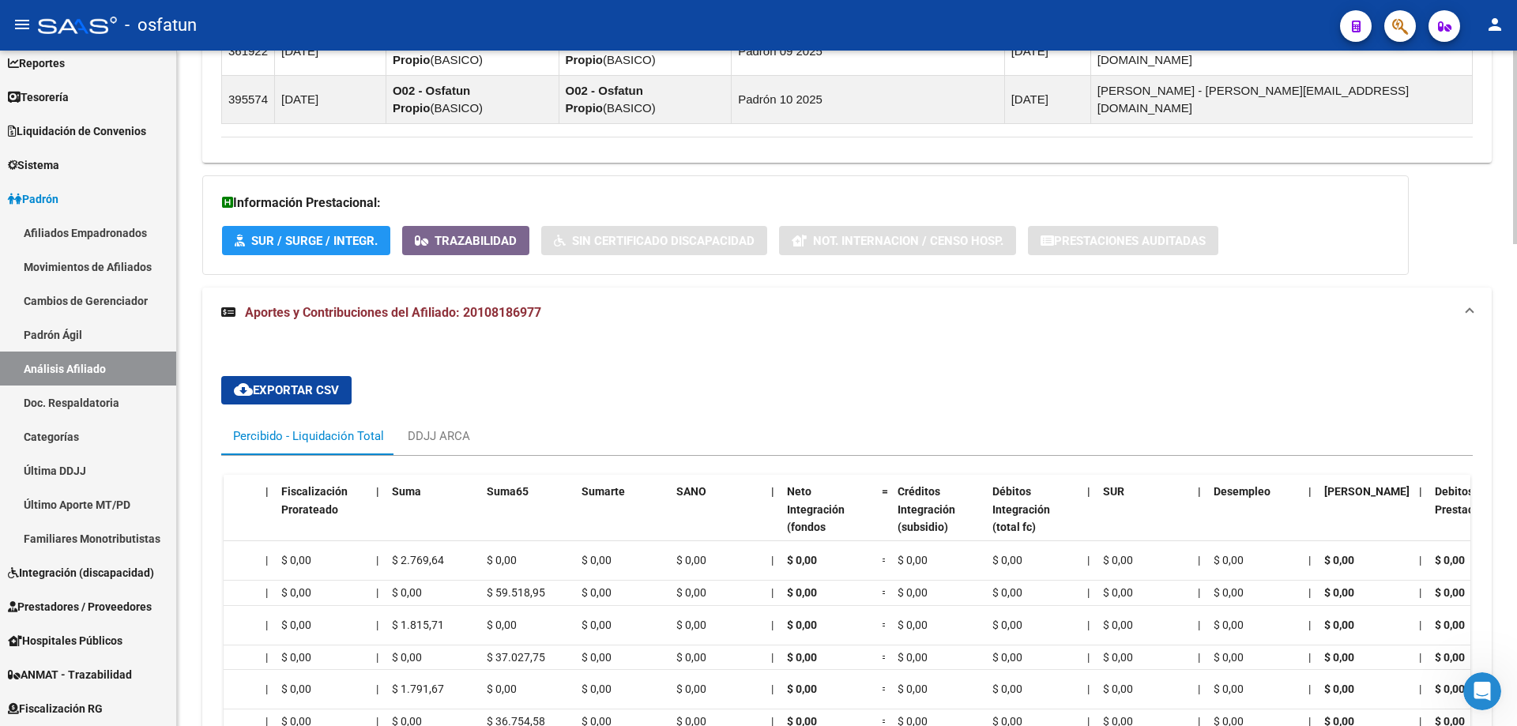
click at [923, 622] on datatable-body "202509 O02 - Osfatun Propio $ 2.769,64 | $ 0,00 = $ 0,00 $ 0,00 $ 0,00 $ 0,00 $…" at bounding box center [847, 705] width 1246 height 328
drag, startPoint x: 895, startPoint y: 625, endPoint x: 825, endPoint y: 614, distance: 70.4
click at [818, 596] on datatable-body "202509 O02 - Osfatun Propio $ 2.769,64 | $ 0,00 = $ 0,00 $ 0,00 $ 0,00 $ 0,00 $…" at bounding box center [847, 705] width 1246 height 328
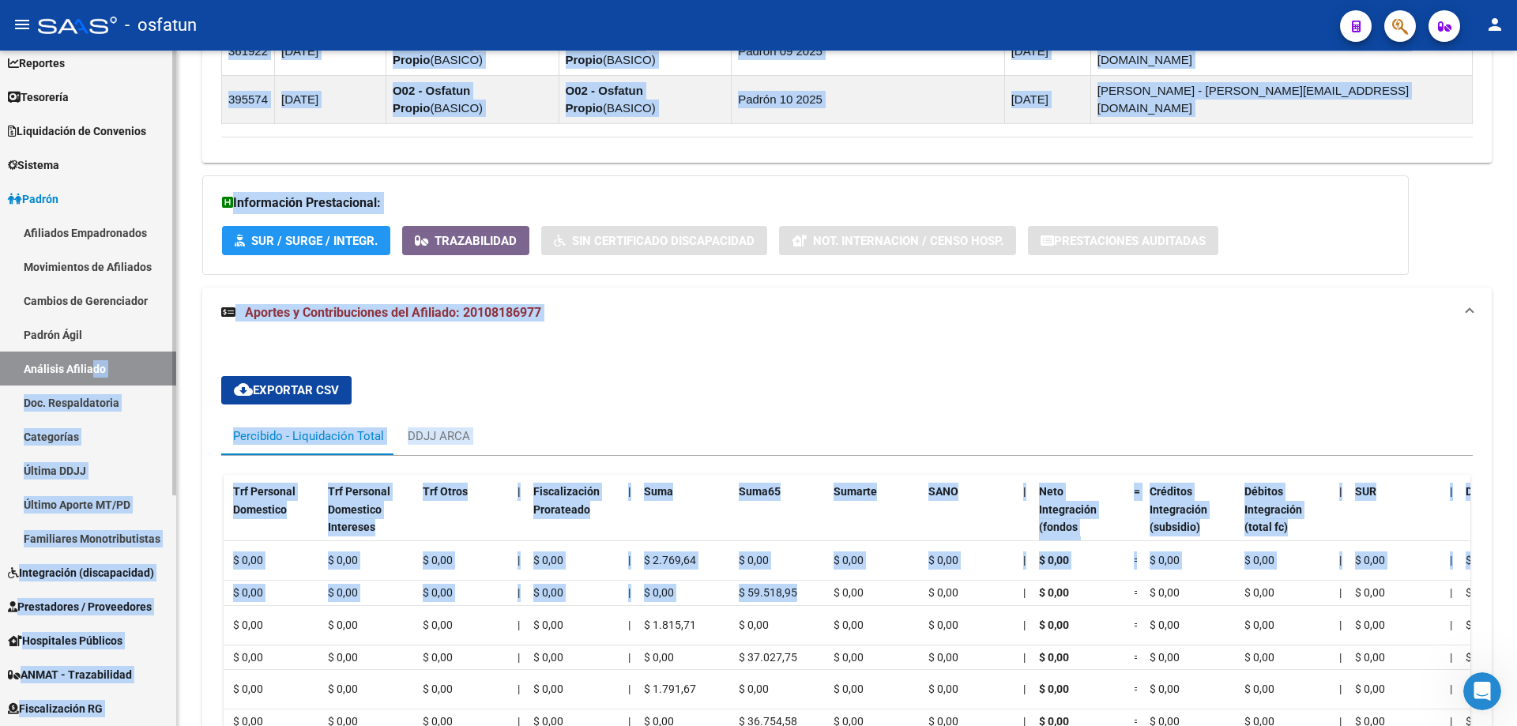
scroll to position [0, 0]
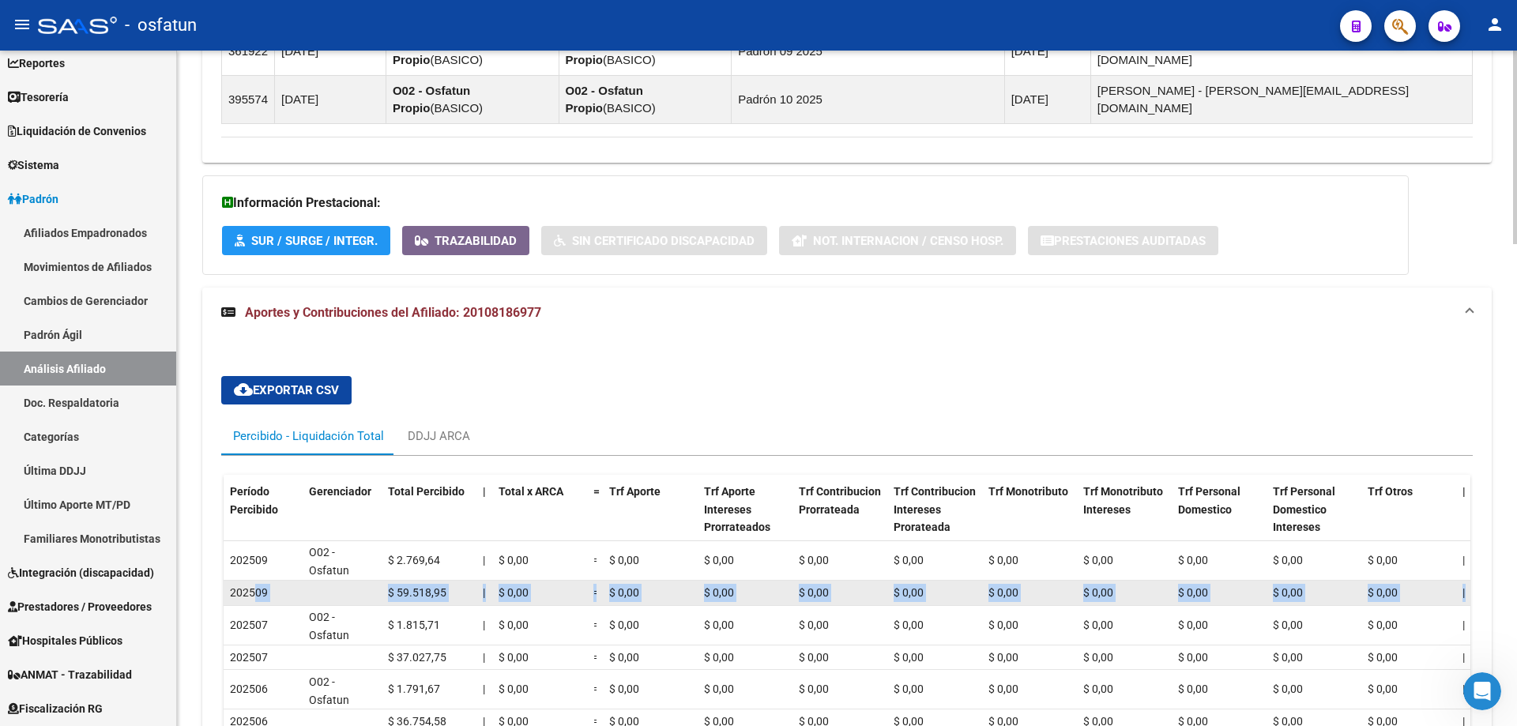
drag, startPoint x: 799, startPoint y: 348, endPoint x: 253, endPoint y: 352, distance: 546.6
click at [253, 581] on div "202509 $ 59.518,95 | $ 0,00 = $ 0,00 $ 0,00 $ 0,00 $ 0,00 $ 0,00 $ 0,00 $ 0,00 …" at bounding box center [1519, 593] width 2591 height 25
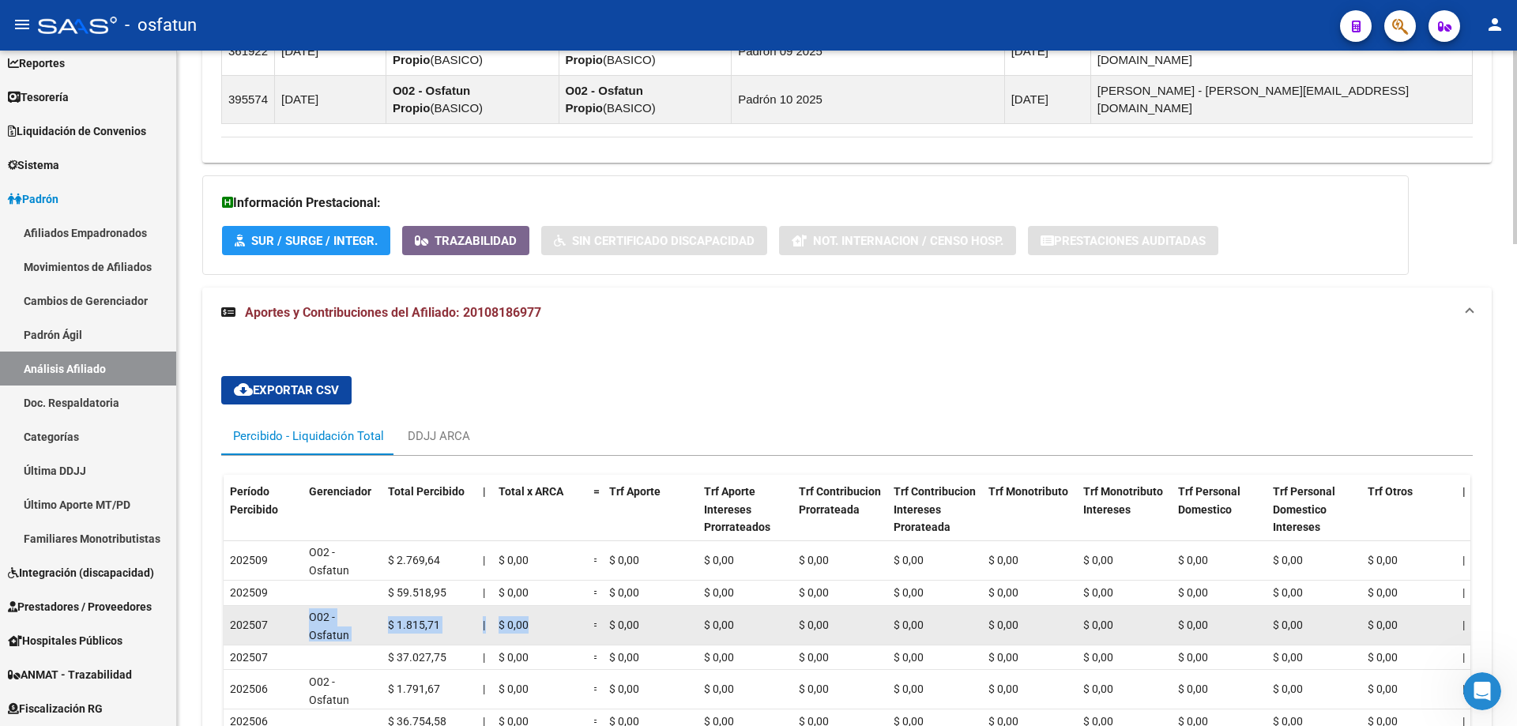
drag, startPoint x: 284, startPoint y: 385, endPoint x: 531, endPoint y: 393, distance: 246.6
click at [531, 606] on div "202507 O02 - Osfatun Propio $ 1.815,71 | $ 0,00 = $ 0,00 $ 0,00 $ 0,00 $ 0,00 $…" at bounding box center [1519, 625] width 2591 height 39
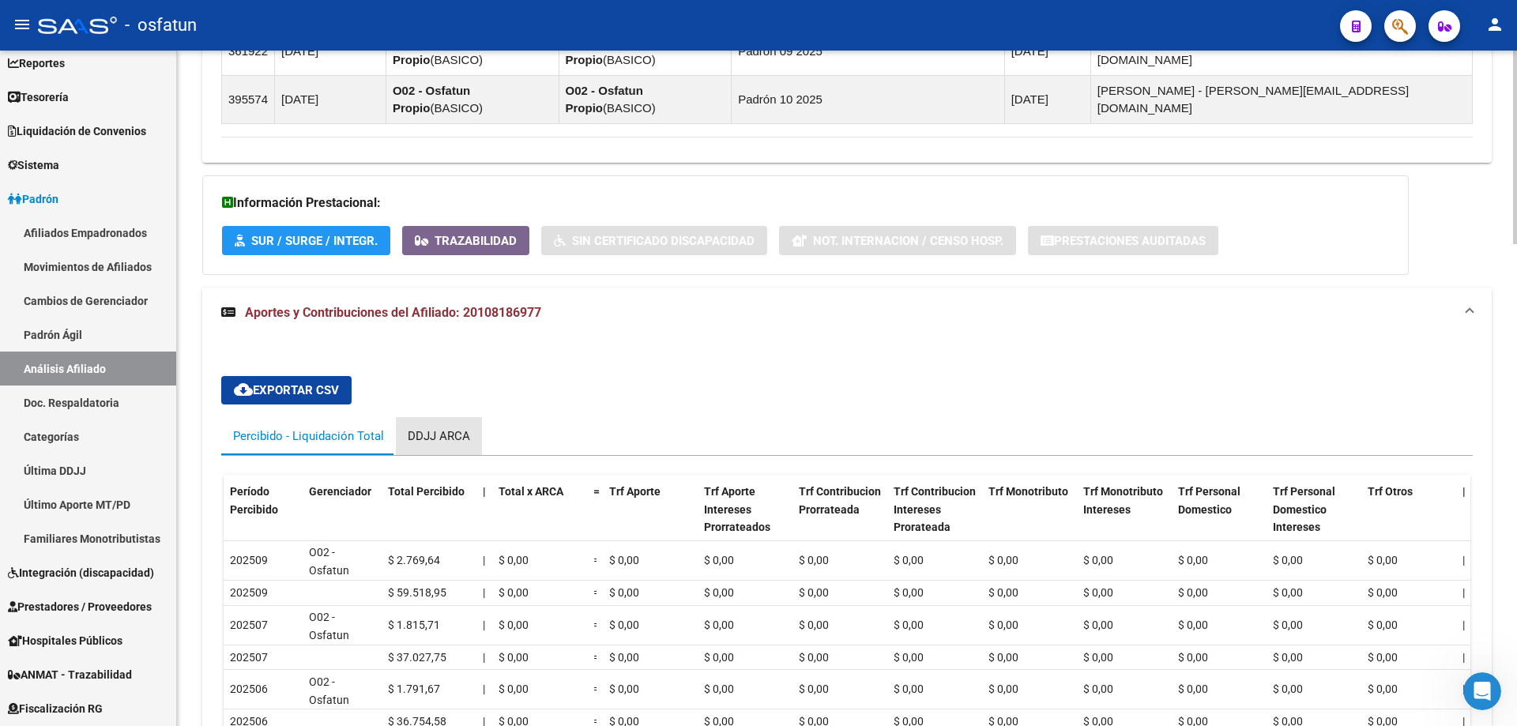
click at [423, 427] on div "DDJJ ARCA" at bounding box center [439, 435] width 62 height 17
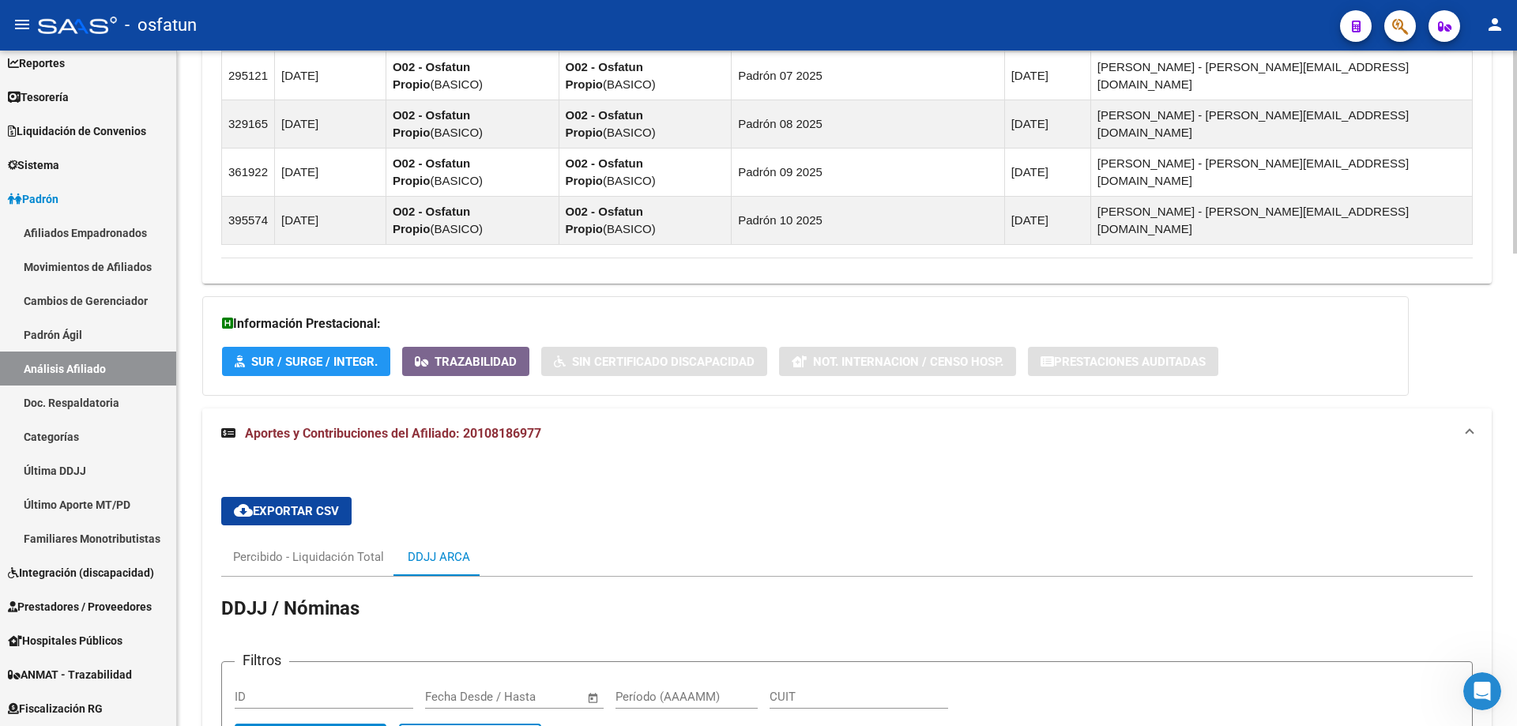
scroll to position [1257, 0]
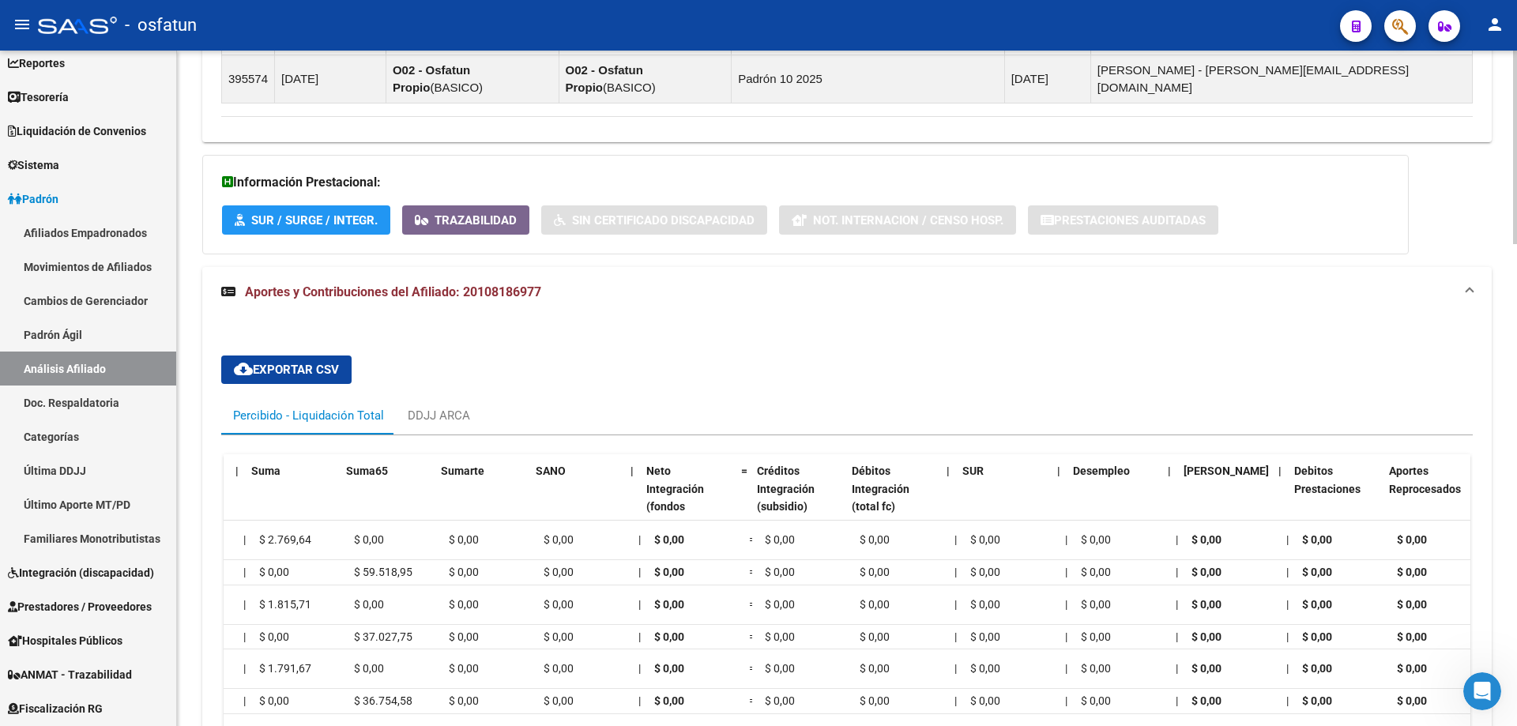
scroll to position [0, 1344]
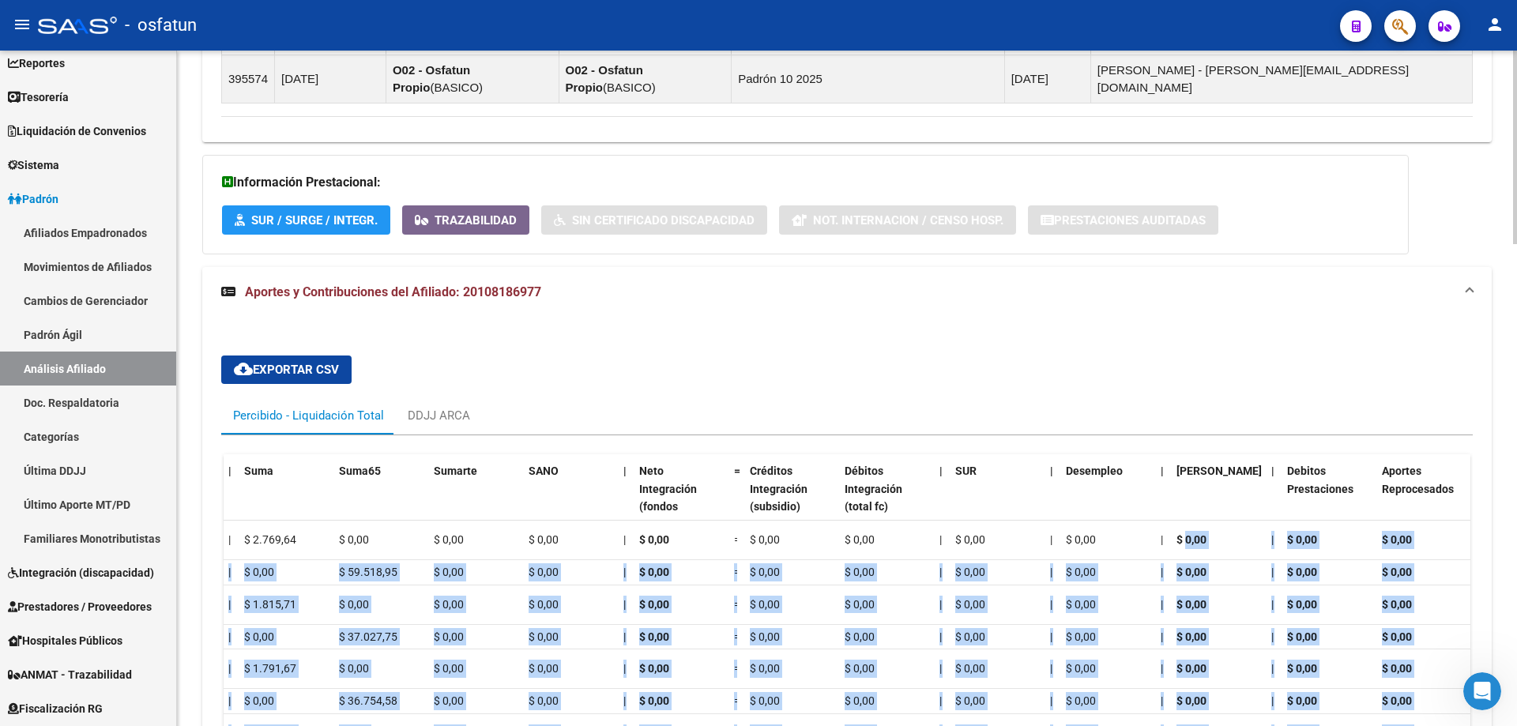
drag, startPoint x: 1186, startPoint y: 292, endPoint x: 1194, endPoint y: 590, distance: 297.9
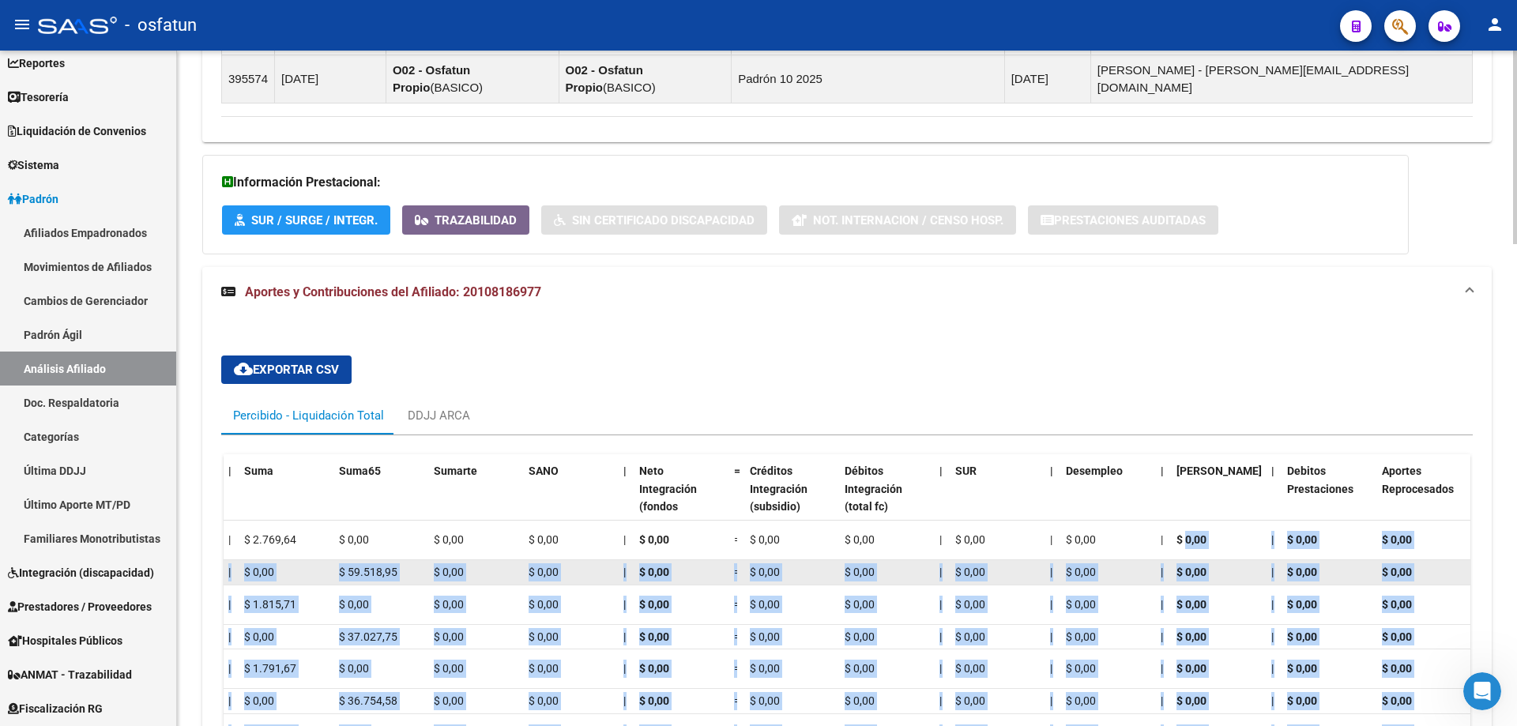
click at [1187, 563] on div "$ 0,00" at bounding box center [1217, 572] width 82 height 18
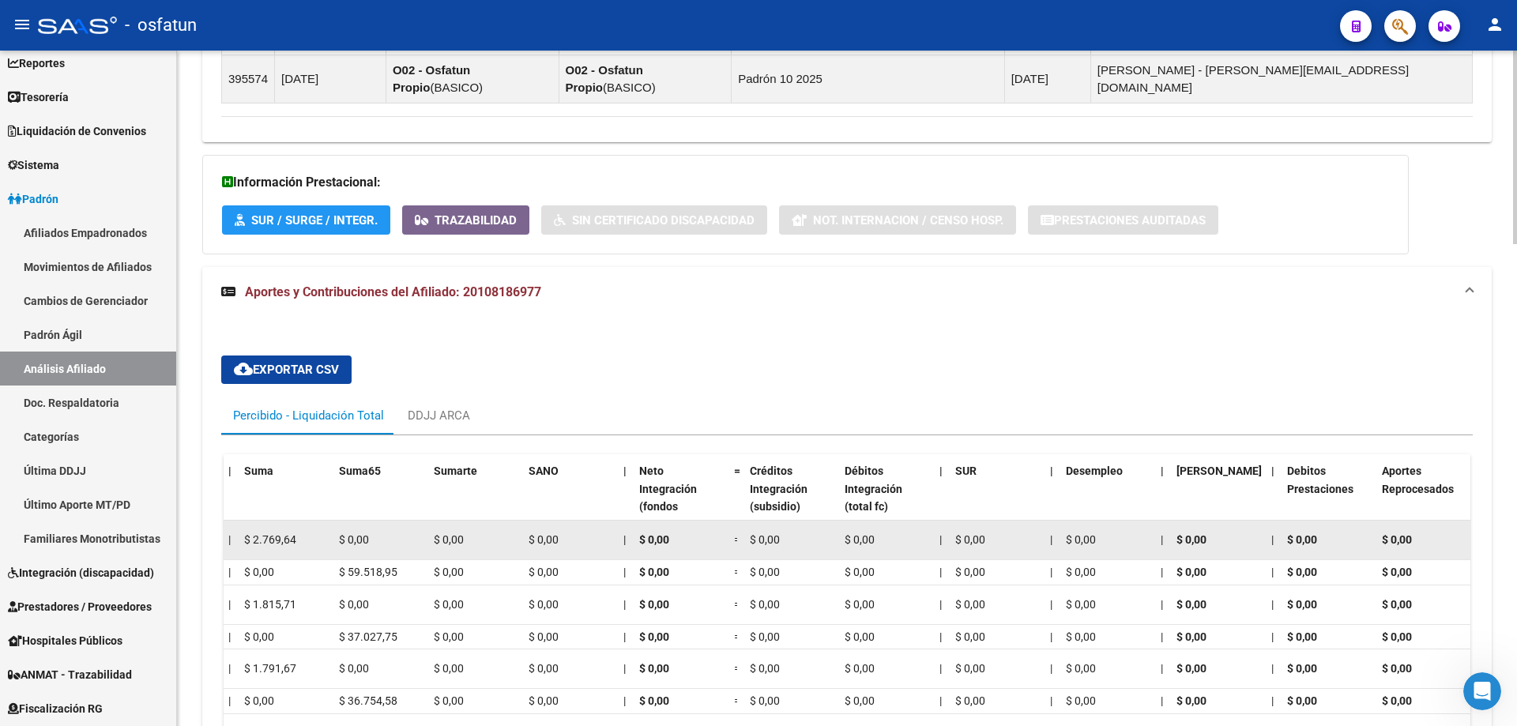
click at [1183, 533] on span "$ 0,00" at bounding box center [1191, 539] width 30 height 13
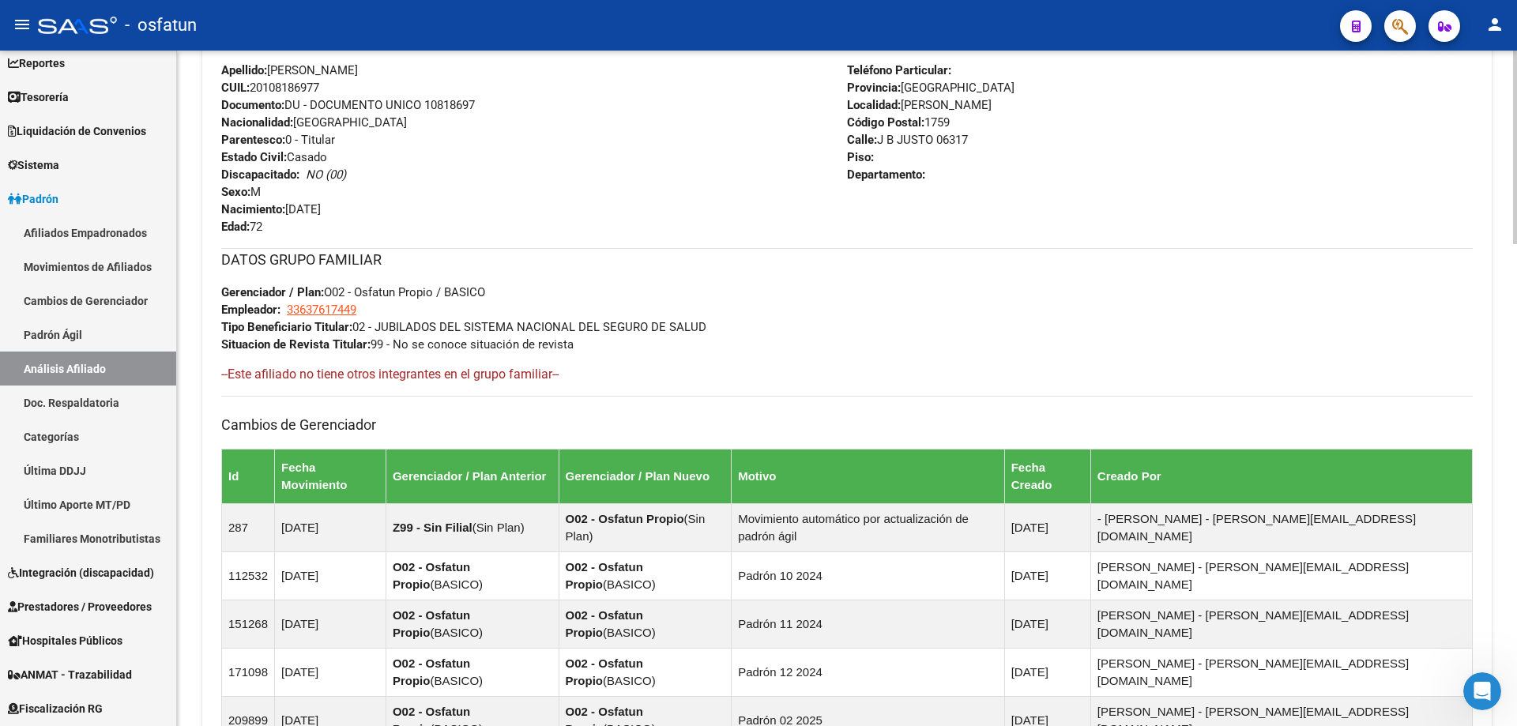
scroll to position [0, 0]
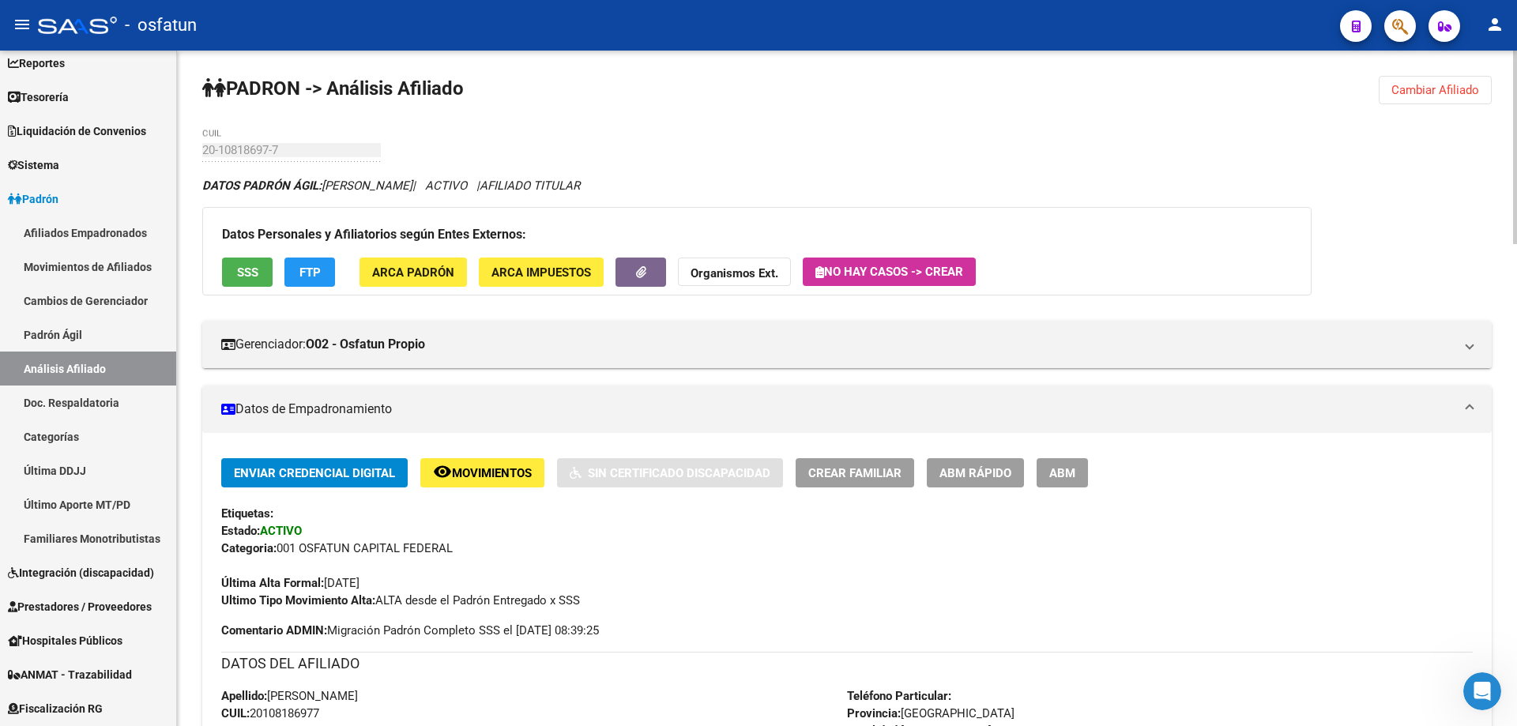
click at [1442, 92] on span "Cambiar Afiliado" at bounding box center [1435, 90] width 88 height 14
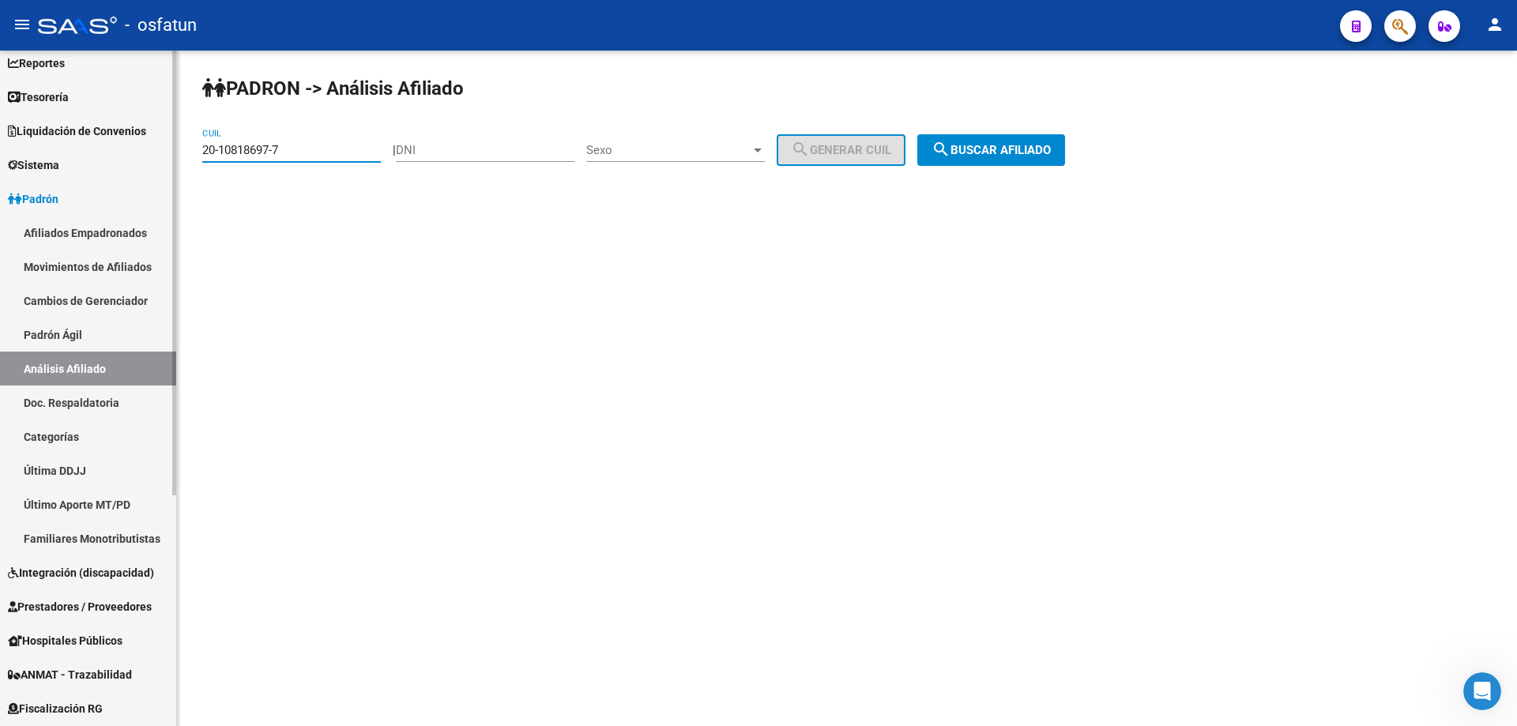
drag, startPoint x: 309, startPoint y: 154, endPoint x: 70, endPoint y: 171, distance: 239.9
click at [70, 171] on mat-sidenav-container "Firma Express Inicio Calendario SSS Instructivos Contacto OS Reportes Tablero d…" at bounding box center [758, 388] width 1517 height 675
click at [1404, 406] on mat-sidenav-content "PADRON -> Análisis Afiliado 20-10818697-7 CUIL | DNI Sexo Sexo search Generar C…" at bounding box center [847, 388] width 1340 height 675
drag, startPoint x: 294, startPoint y: 142, endPoint x: 204, endPoint y: 161, distance: 92.0
click at [204, 161] on div "20-10818697-7 CUIL" at bounding box center [291, 145] width 179 height 34
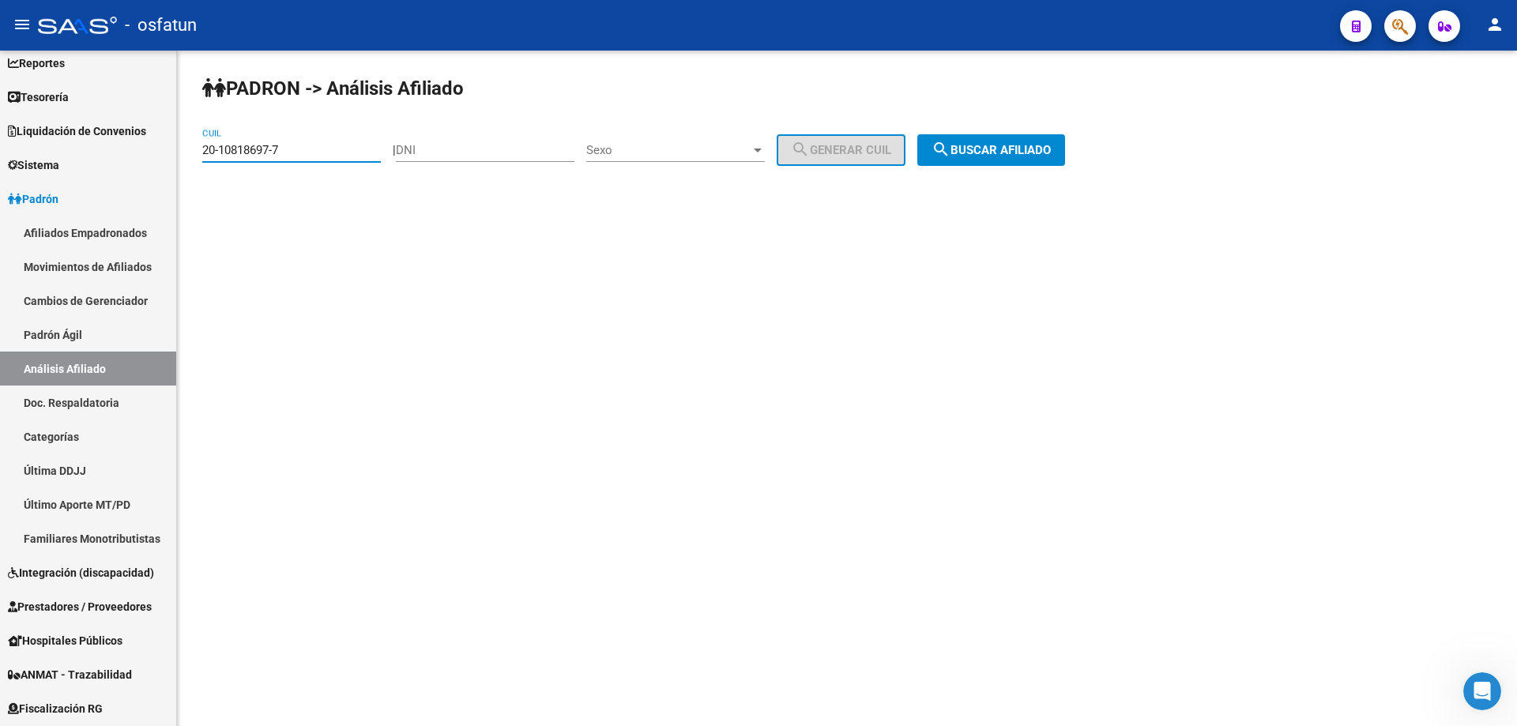
paste input "7-06536414-5"
type input "27-06536414-5"
click at [1053, 160] on button "search Buscar afiliado" at bounding box center [991, 150] width 148 height 32
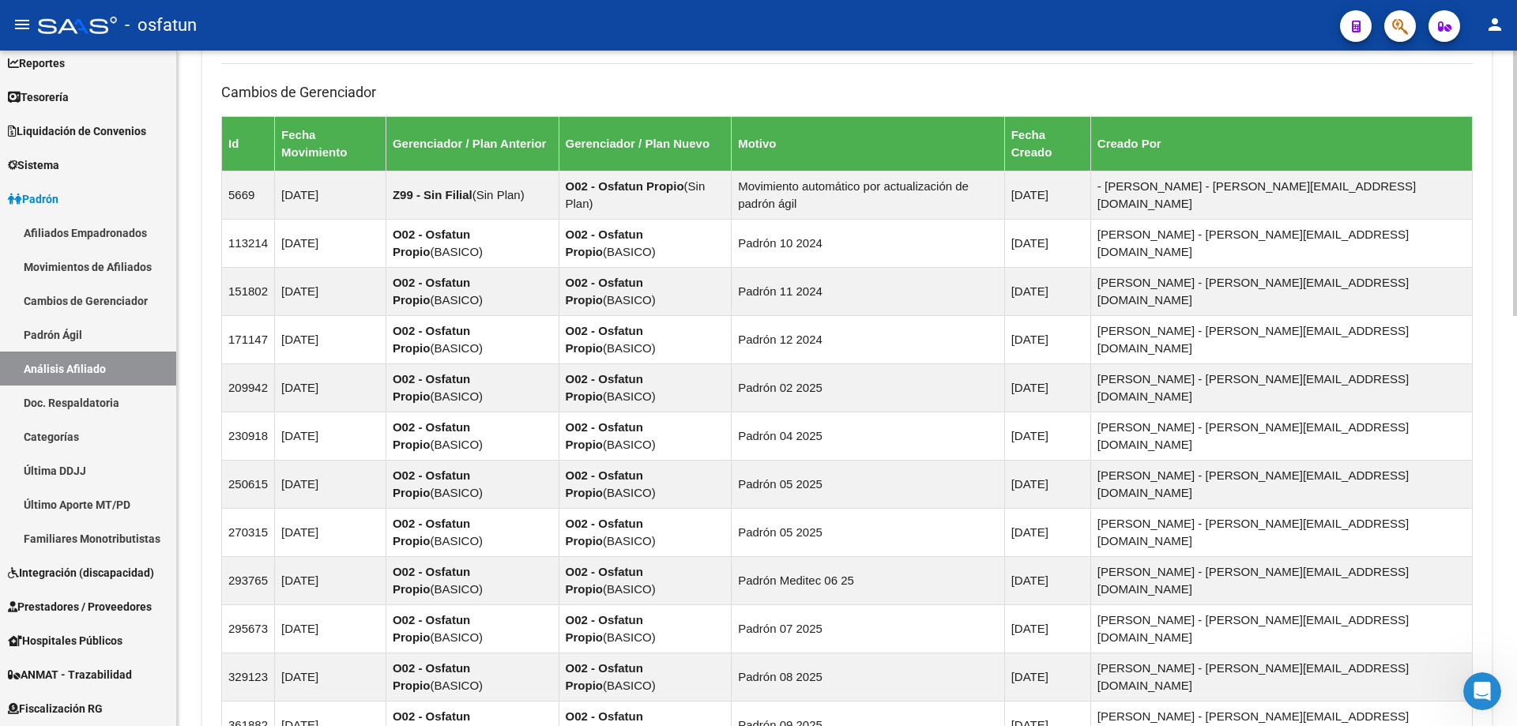
scroll to position [1043, 0]
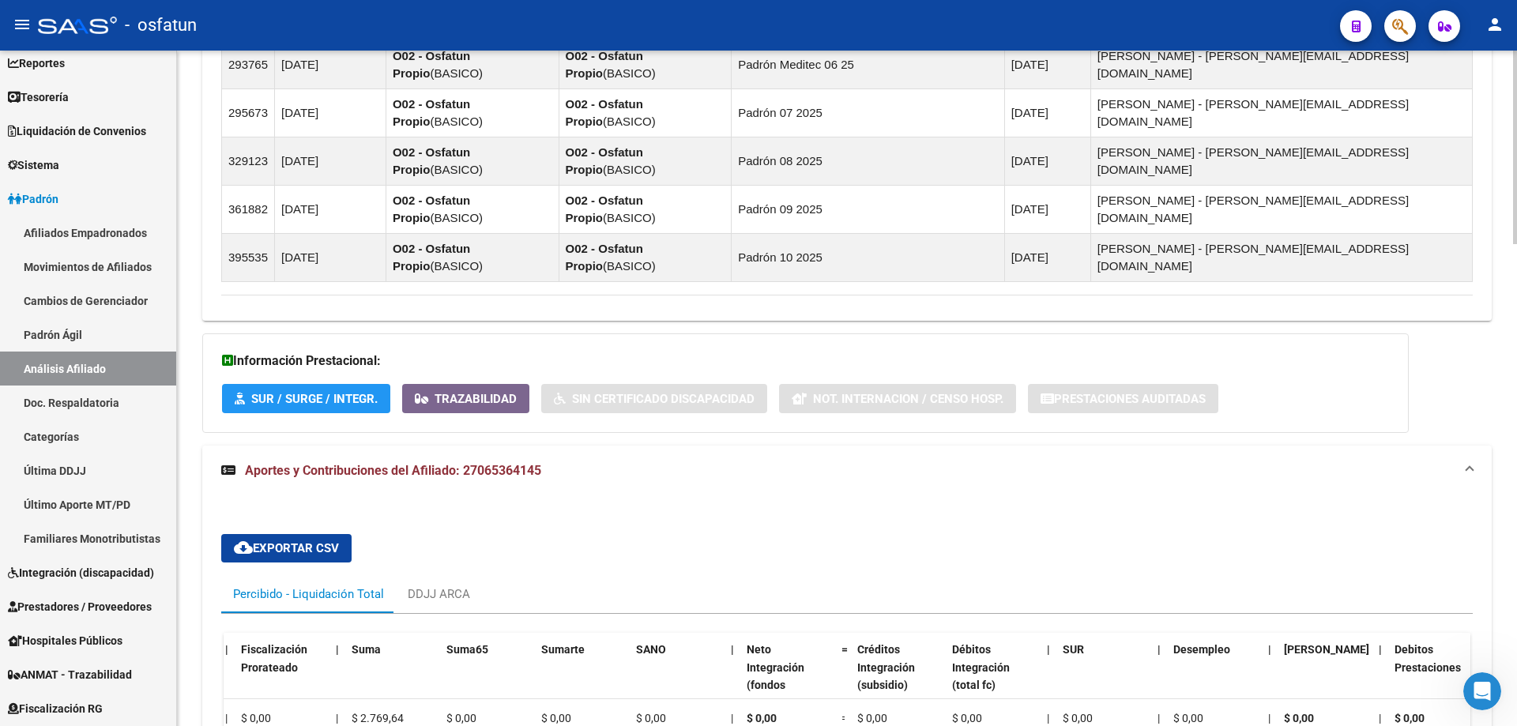
scroll to position [0, 1247]
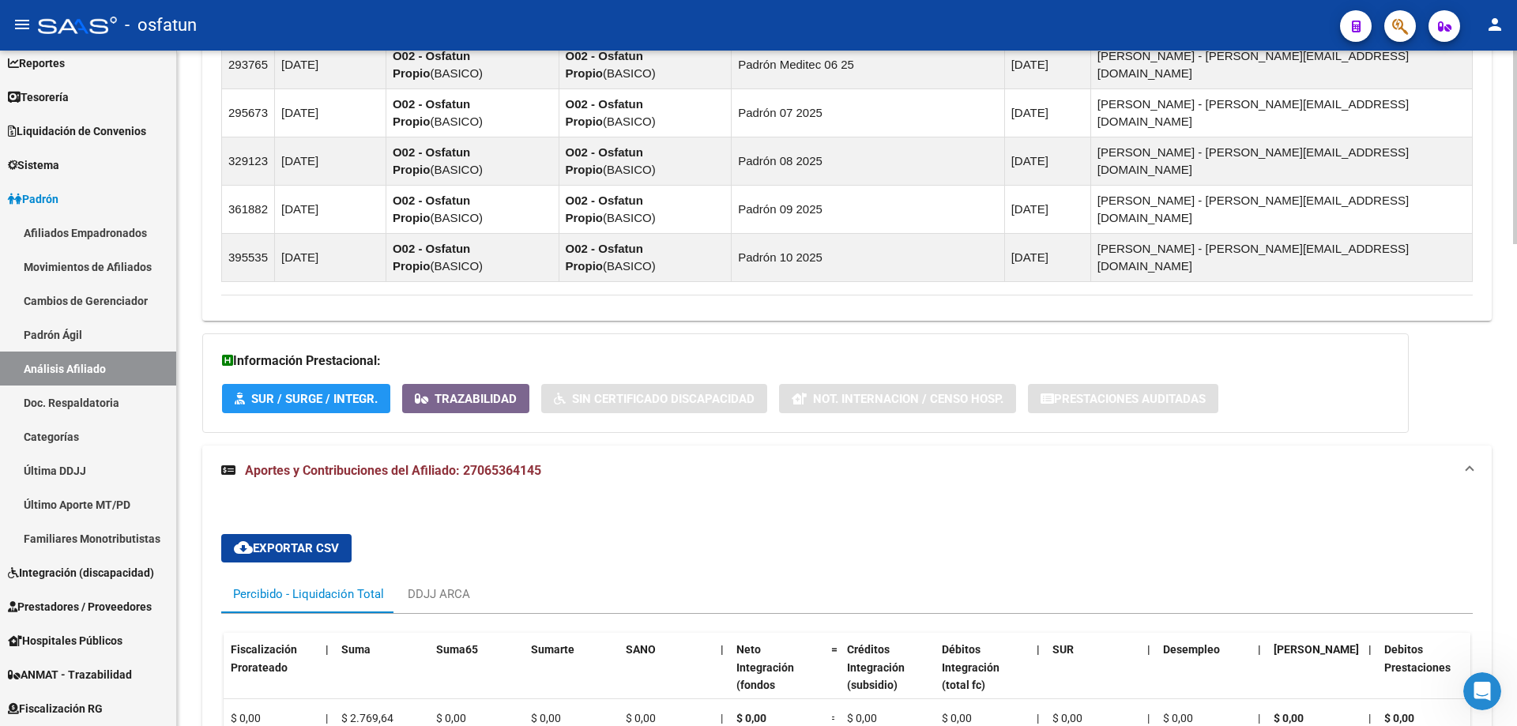
drag, startPoint x: 1184, startPoint y: 502, endPoint x: 1280, endPoint y: 508, distance: 95.8
drag, startPoint x: 1286, startPoint y: 502, endPoint x: 1296, endPoint y: 504, distance: 10.5
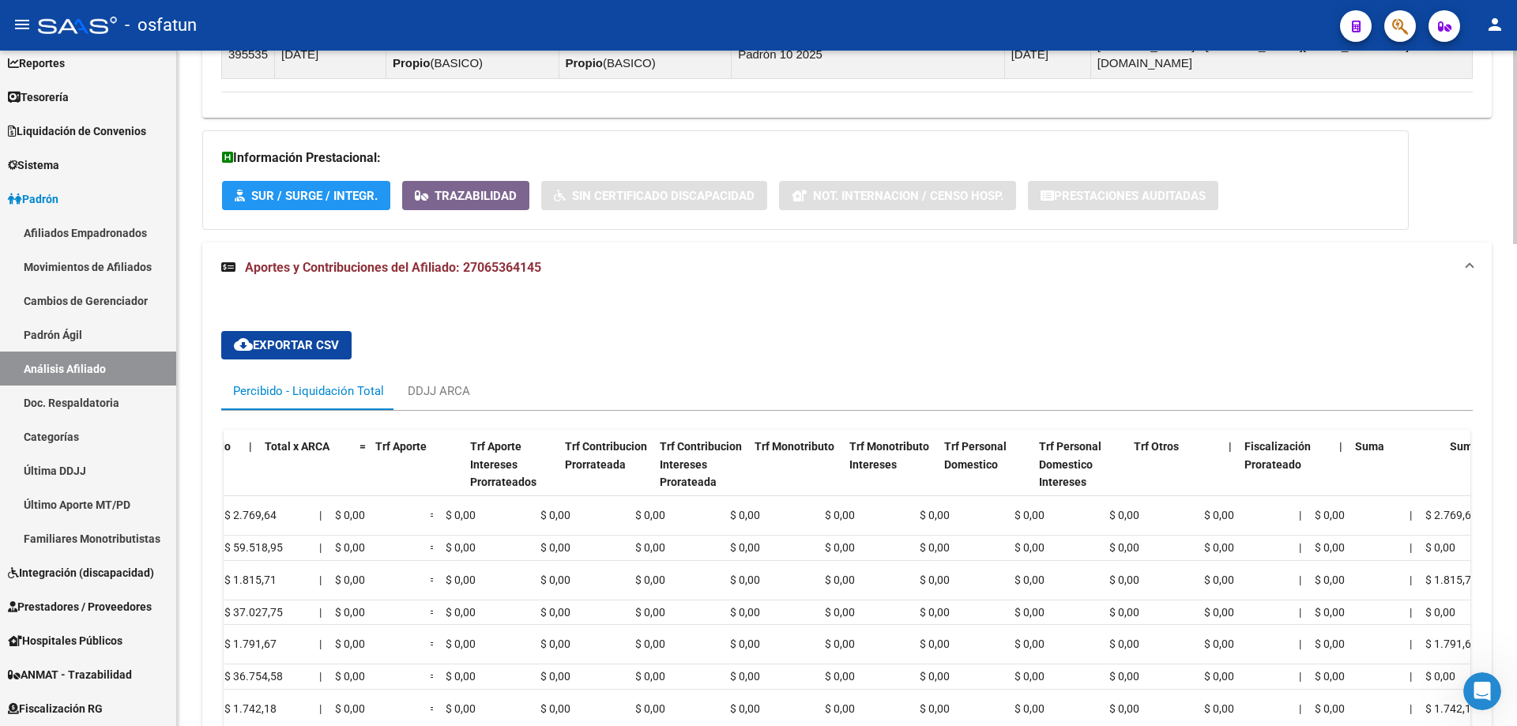
scroll to position [0, 0]
